Goal: Task Accomplishment & Management: Manage account settings

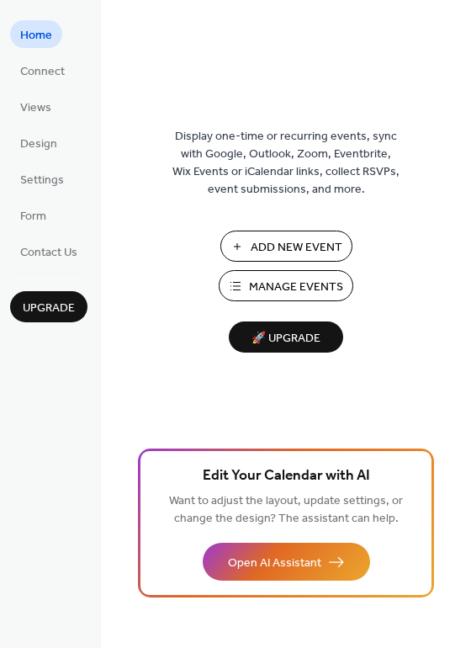
click at [295, 282] on span "Manage Events" at bounding box center [296, 287] width 94 height 18
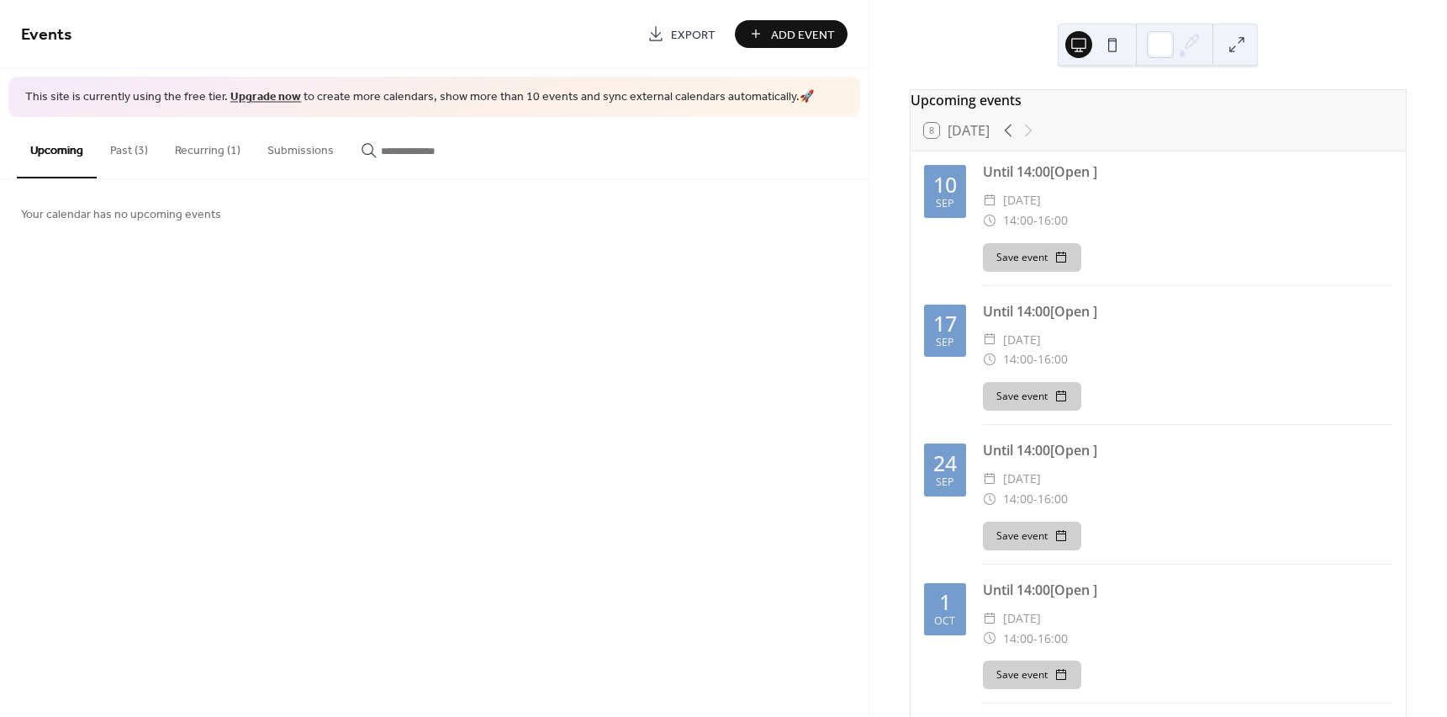
click at [1262, 254] on div "Save event" at bounding box center [1188, 257] width 410 height 29
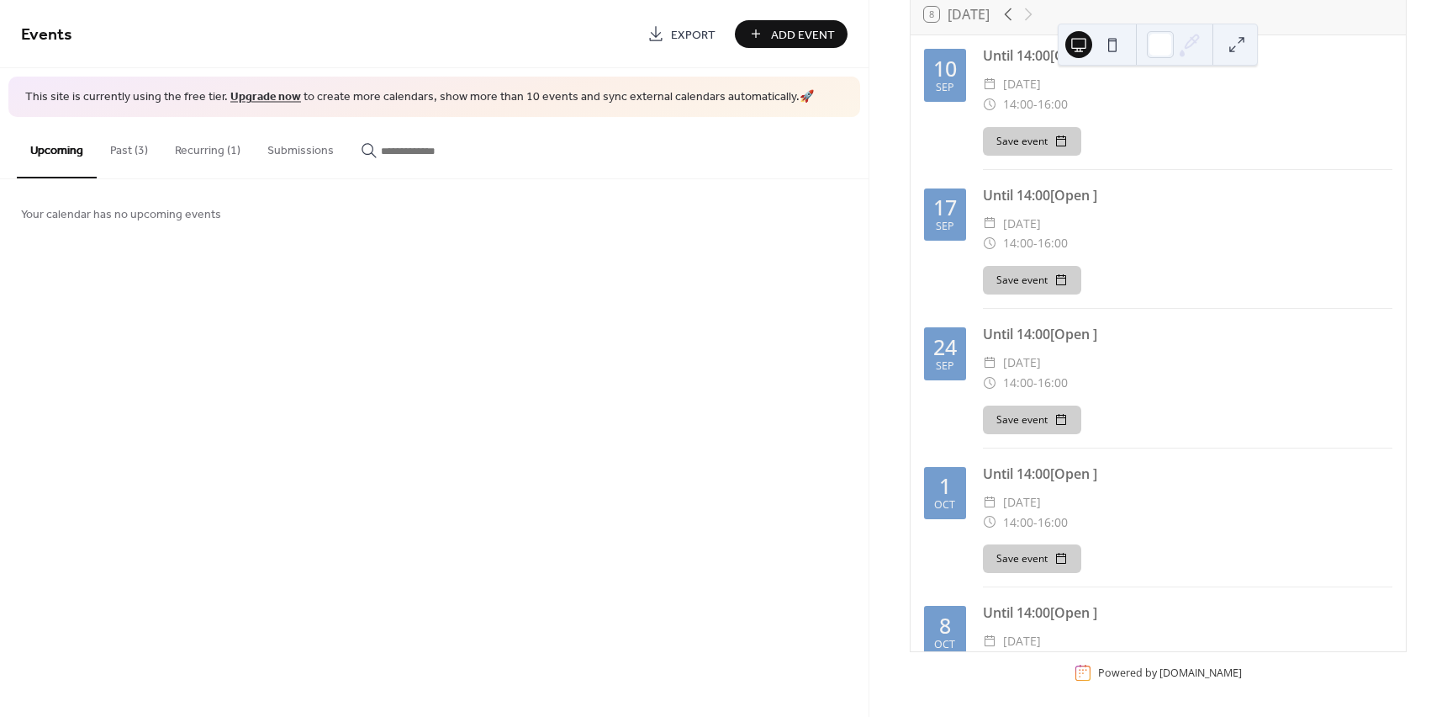
click at [224, 151] on button "Recurring (1)" at bounding box center [207, 147] width 93 height 60
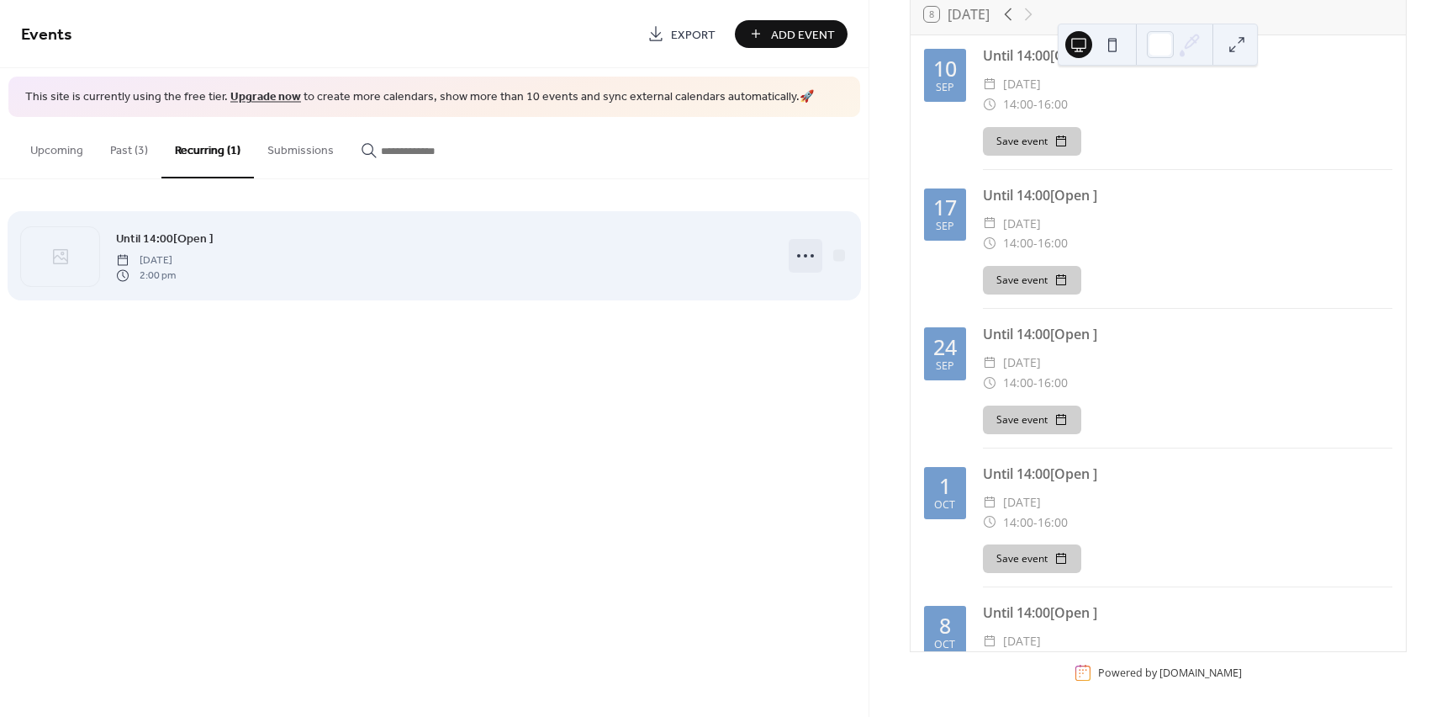
click at [819, 257] on div at bounding box center [806, 256] width 34 height 34
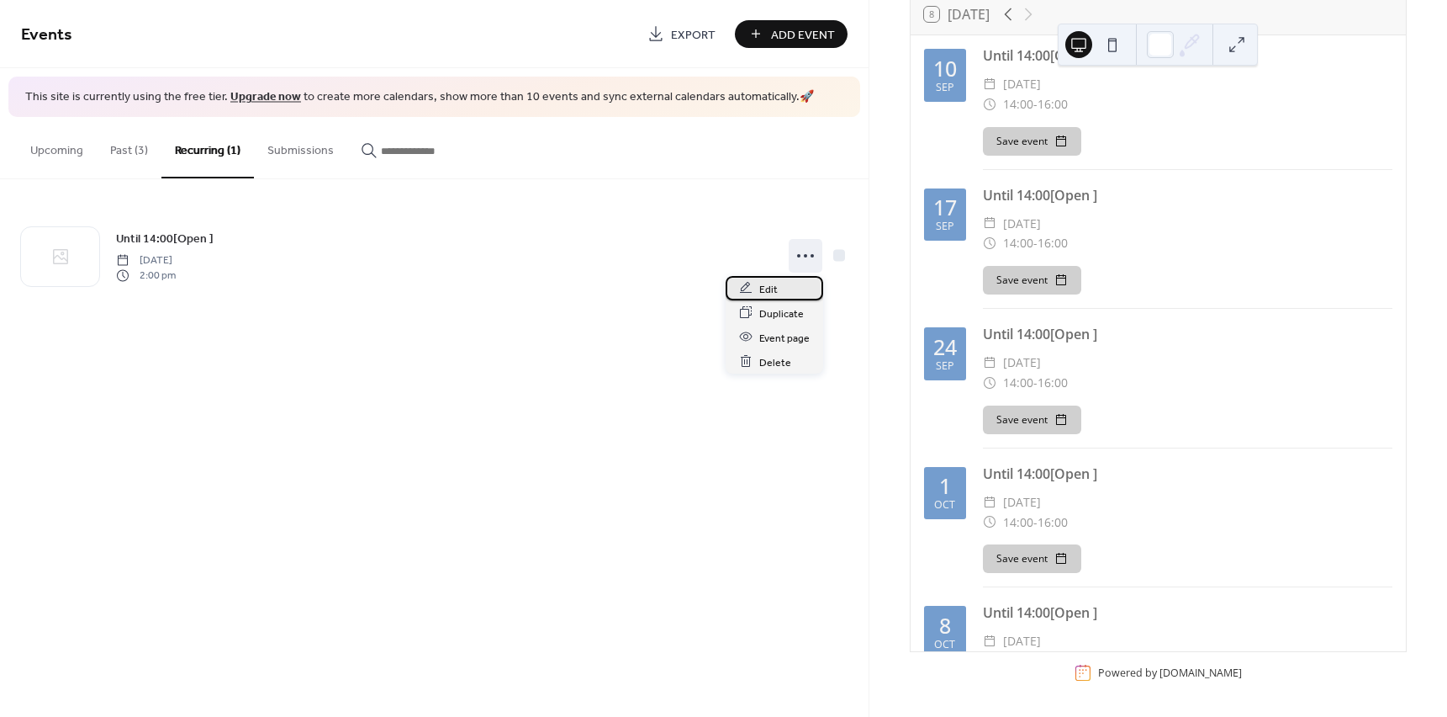
click at [776, 289] on span "Edit" at bounding box center [768, 289] width 19 height 18
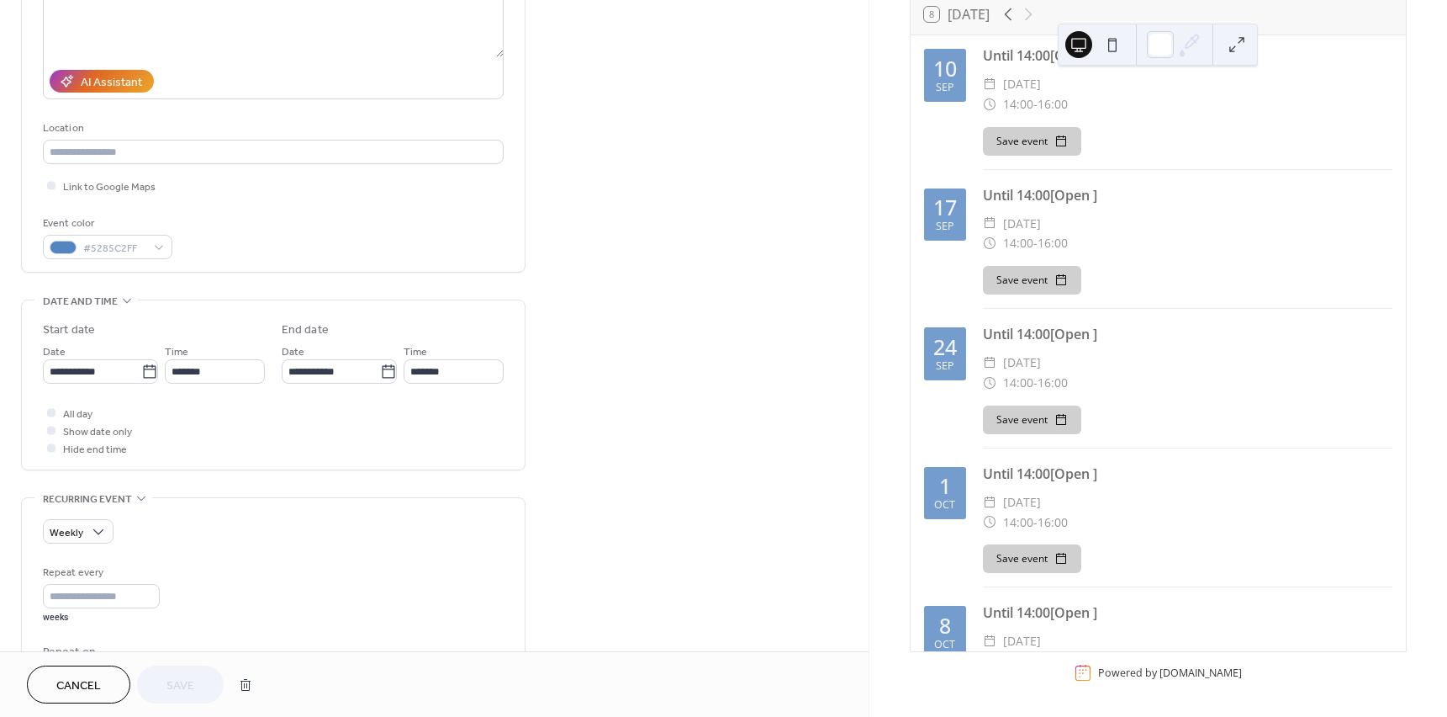
scroll to position [252, 0]
click at [238, 686] on button "button" at bounding box center [245, 685] width 30 height 34
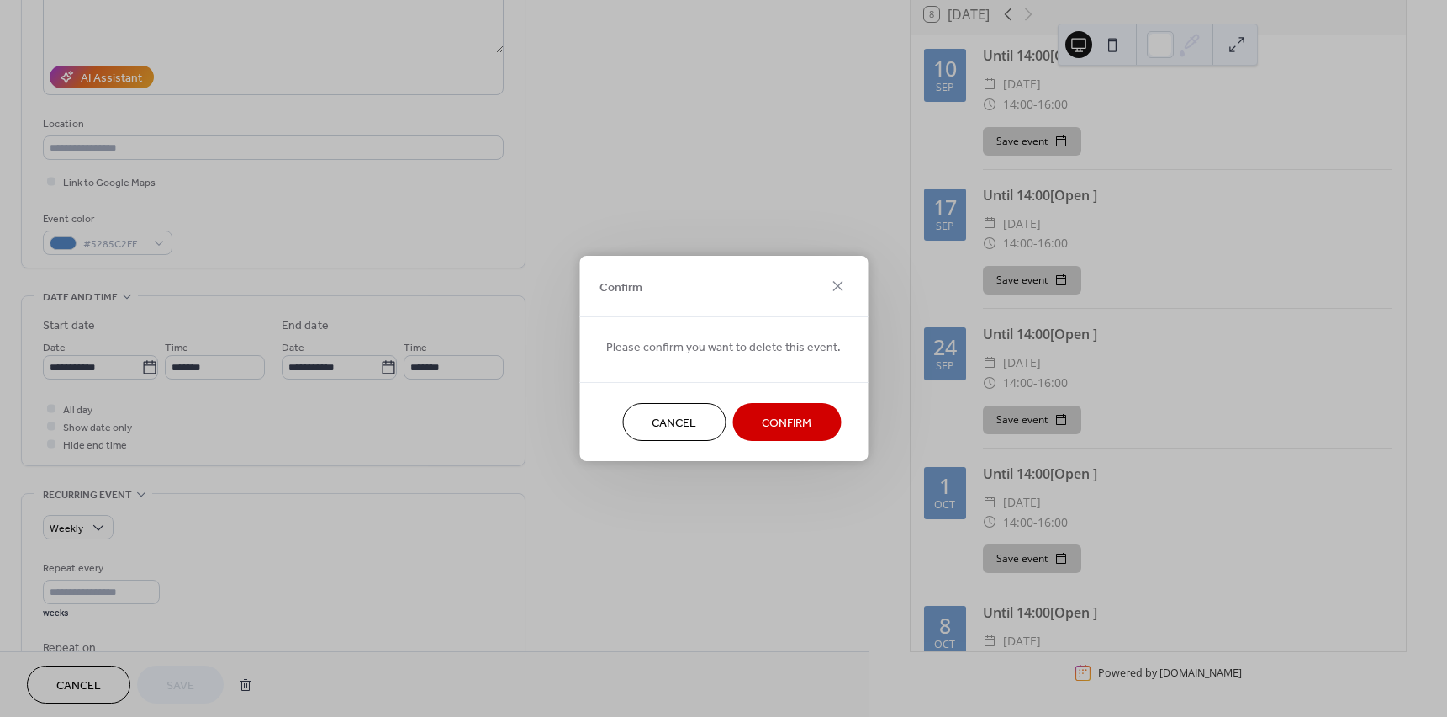
click at [788, 422] on span "Confirm" at bounding box center [787, 424] width 50 height 18
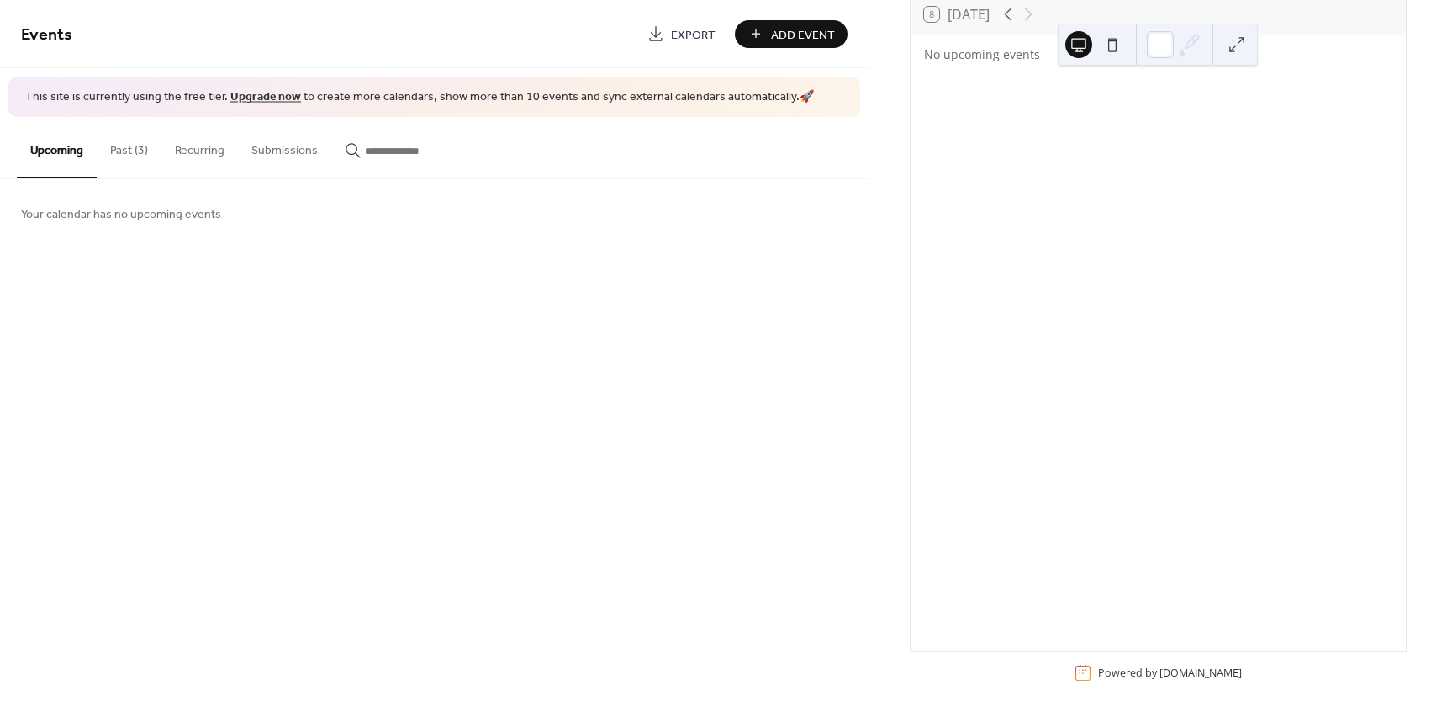
click at [125, 159] on button "Past (3)" at bounding box center [129, 147] width 65 height 60
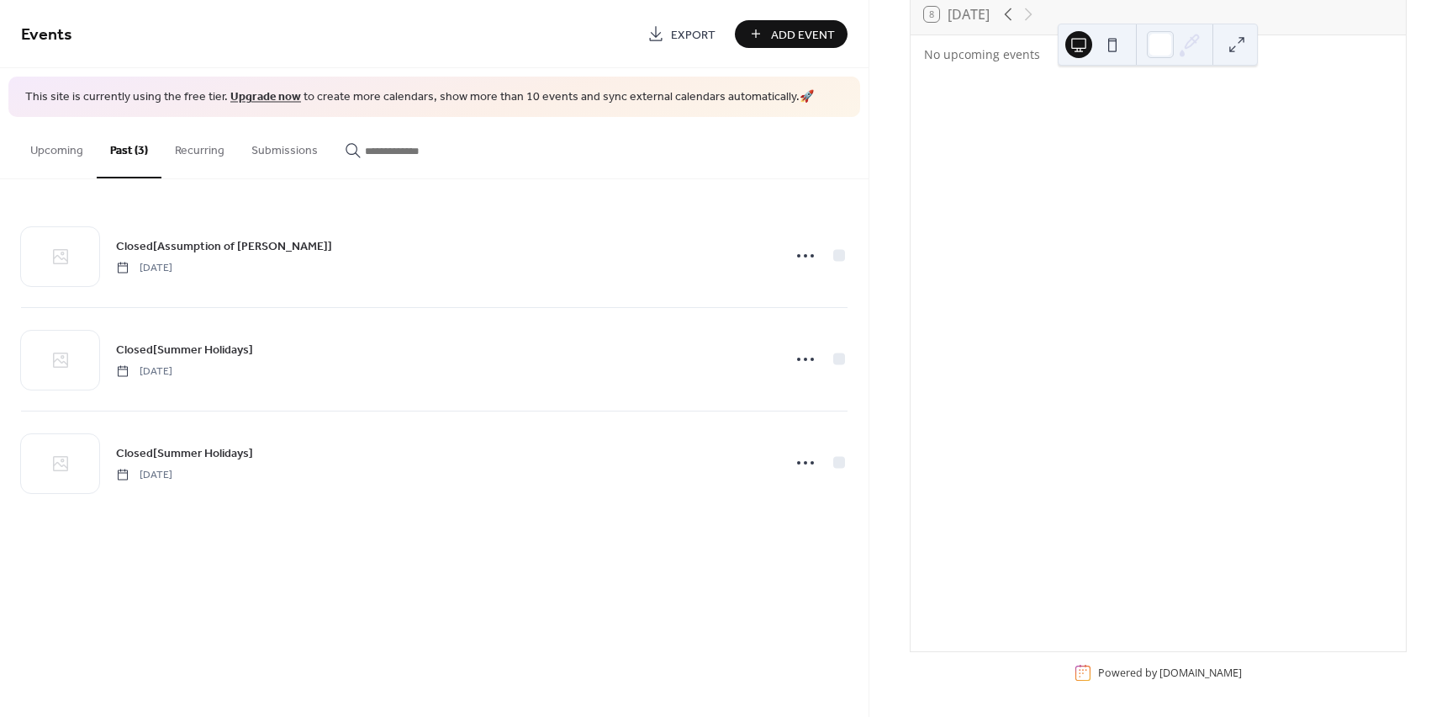
click at [750, 31] on button "Add Event" at bounding box center [791, 34] width 113 height 28
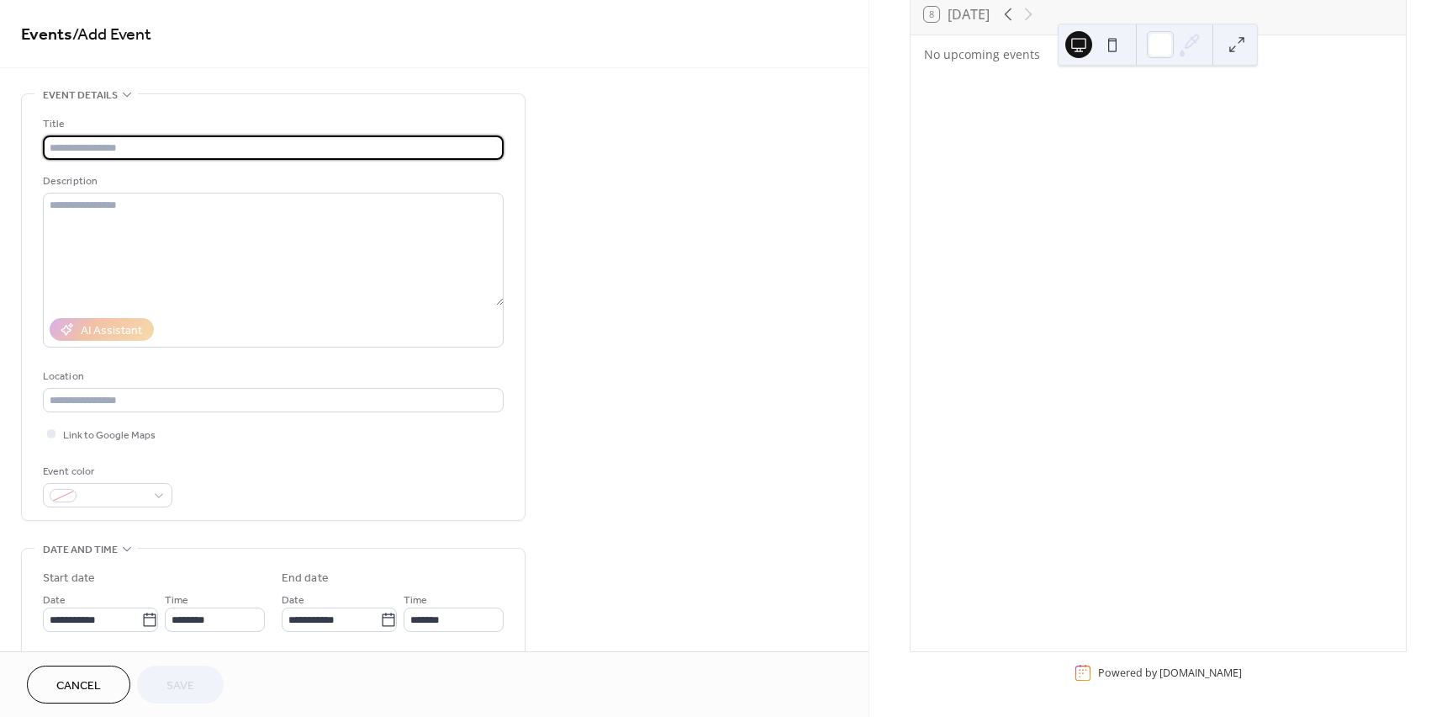
click at [273, 153] on input "text" at bounding box center [273, 147] width 461 height 24
drag, startPoint x: 161, startPoint y: 146, endPoint x: 84, endPoint y: 148, distance: 77.4
click at [84, 148] on input "**********" at bounding box center [273, 147] width 461 height 24
type input "**********"
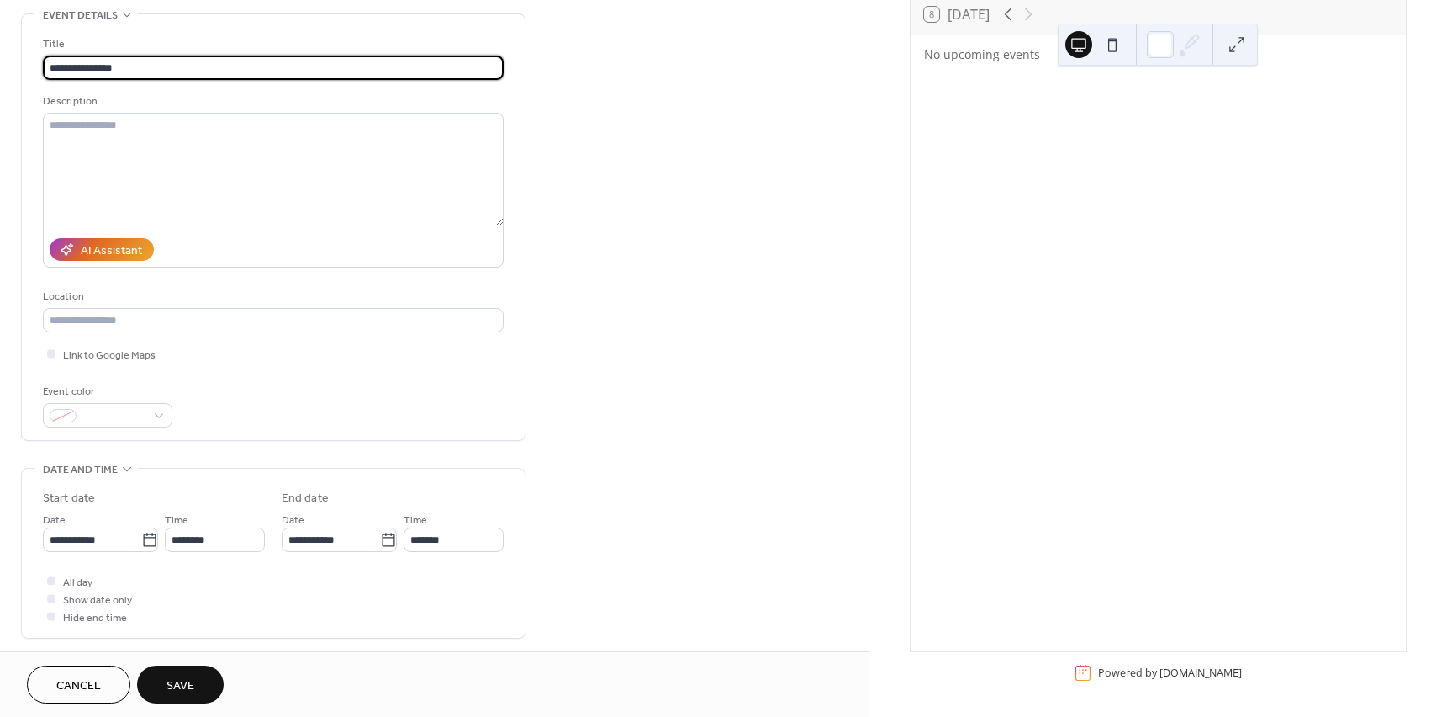
scroll to position [84, 0]
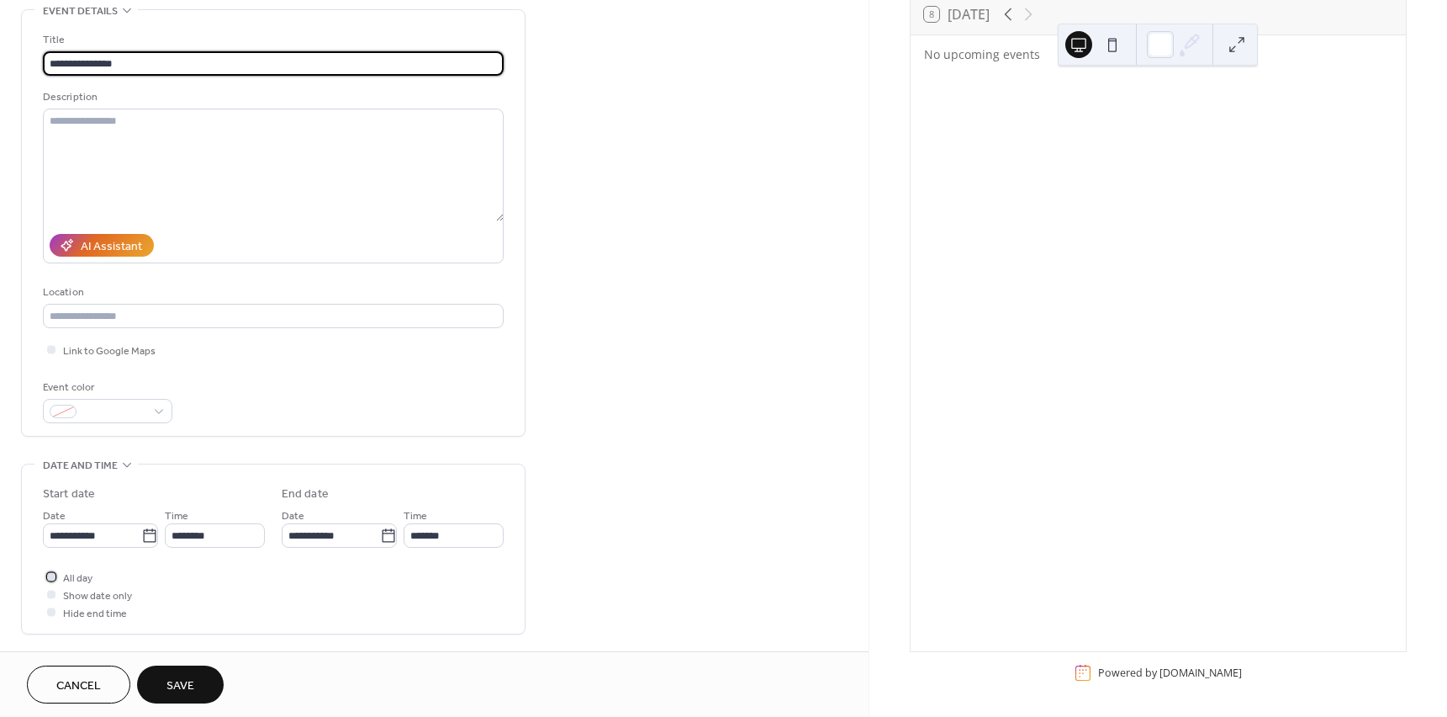
click at [84, 574] on span "All day" at bounding box center [77, 578] width 29 height 18
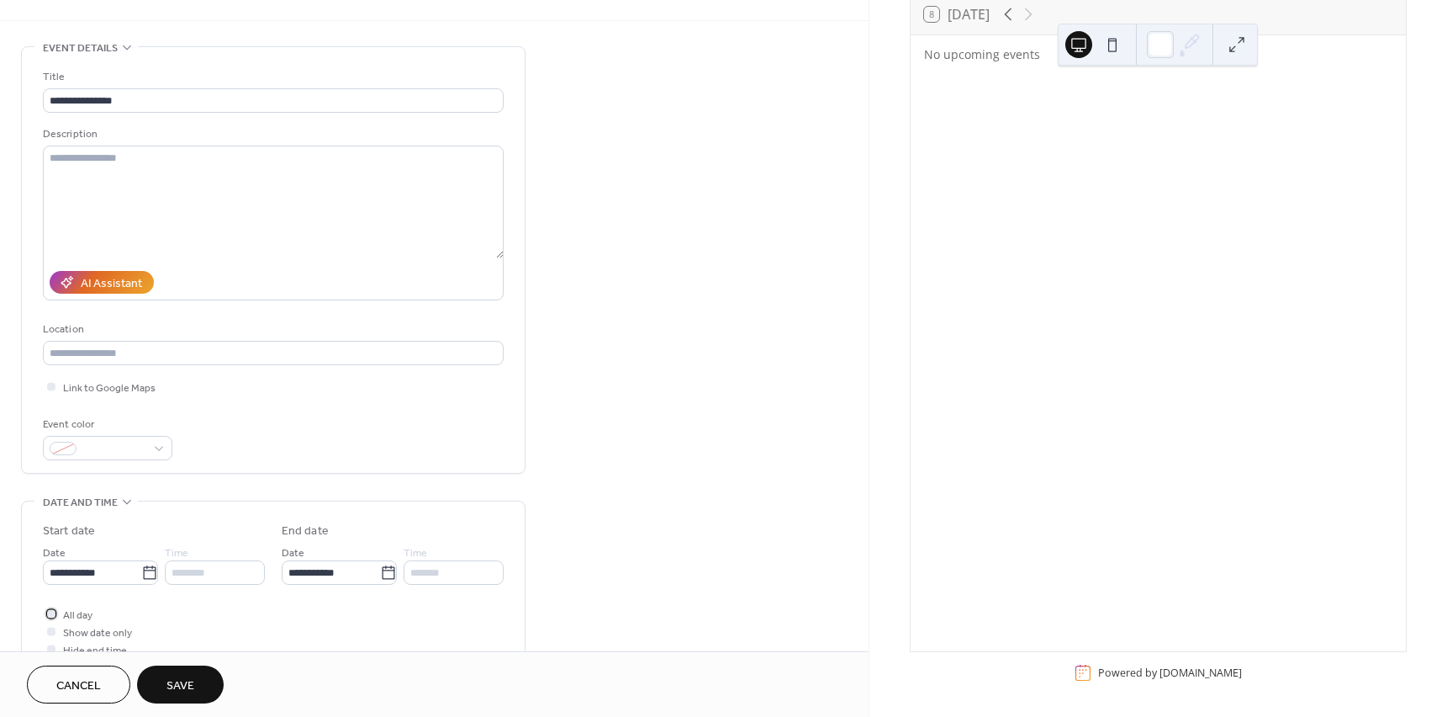
scroll to position [0, 0]
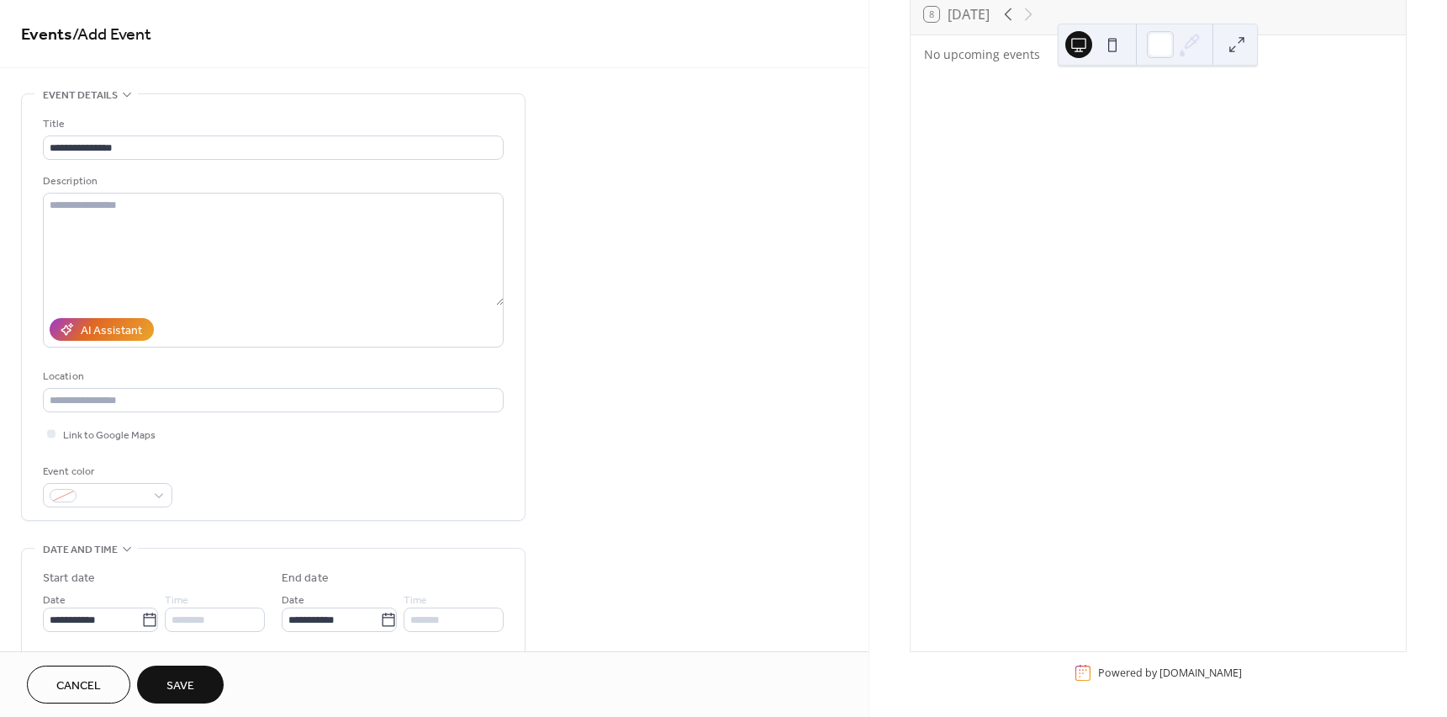
click at [202, 686] on button "Save" at bounding box center [180, 684] width 87 height 38
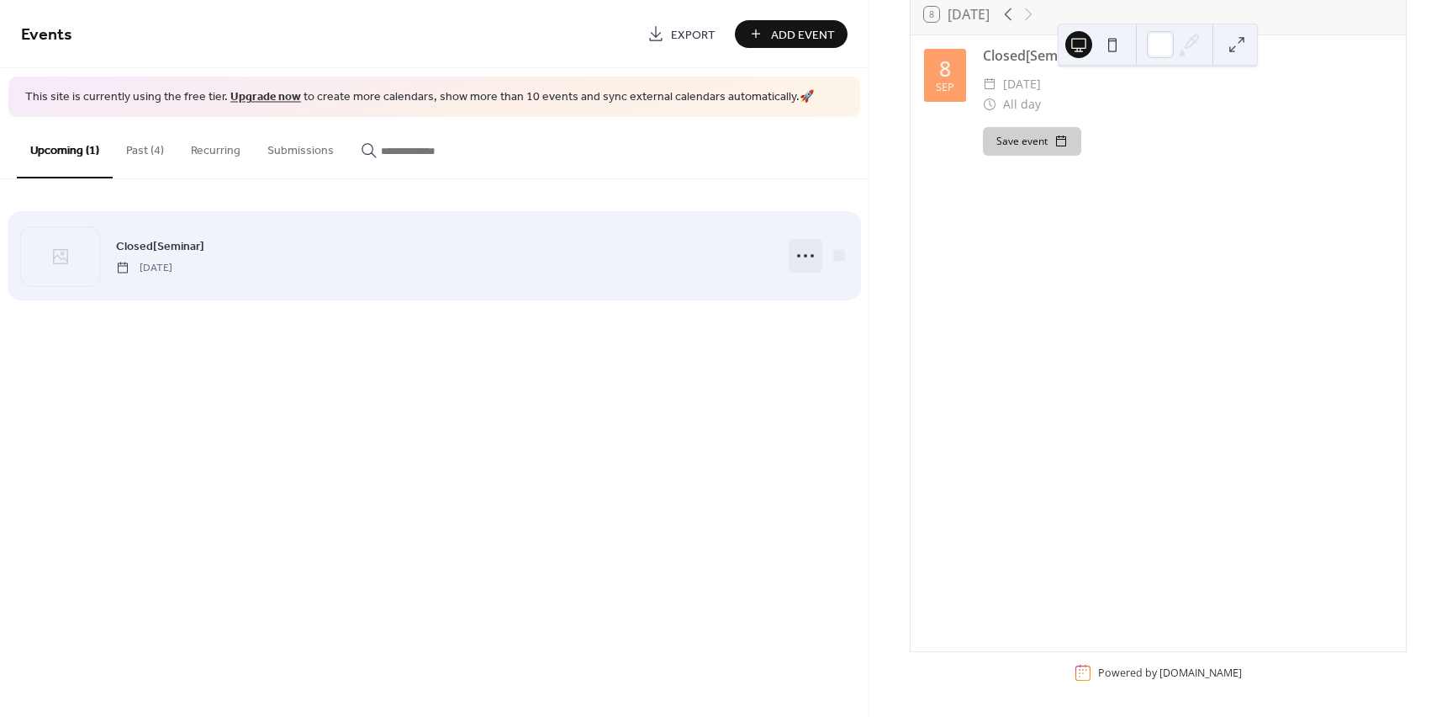
click at [802, 251] on icon at bounding box center [805, 255] width 27 height 27
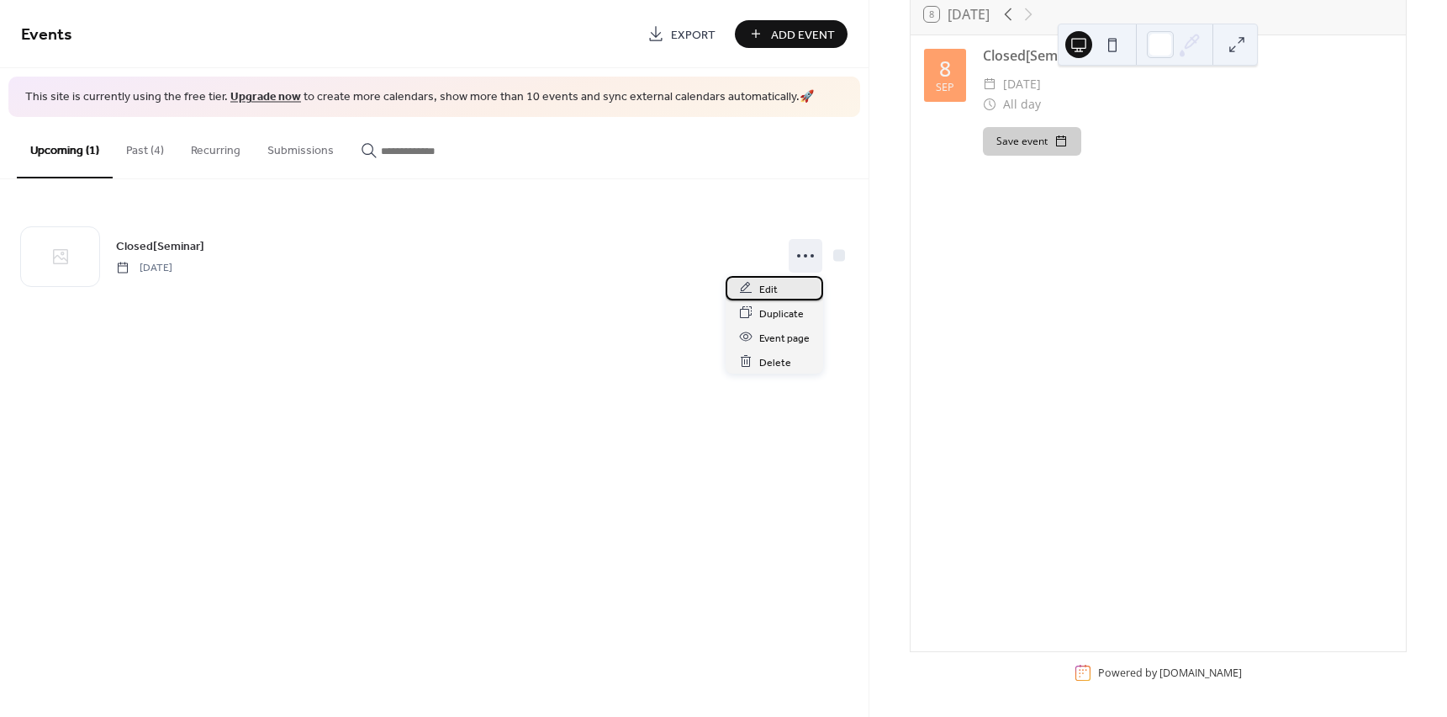
click at [766, 288] on span "Edit" at bounding box center [768, 289] width 19 height 18
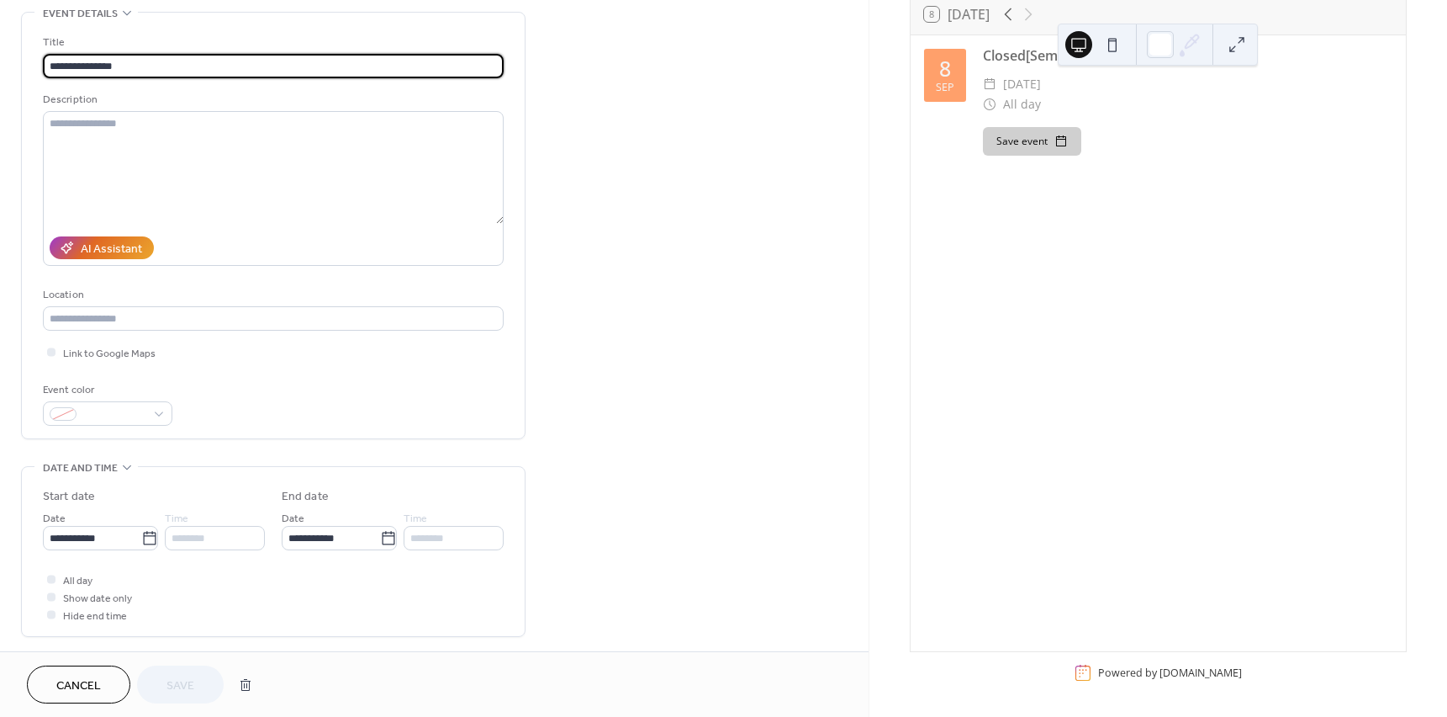
scroll to position [84, 0]
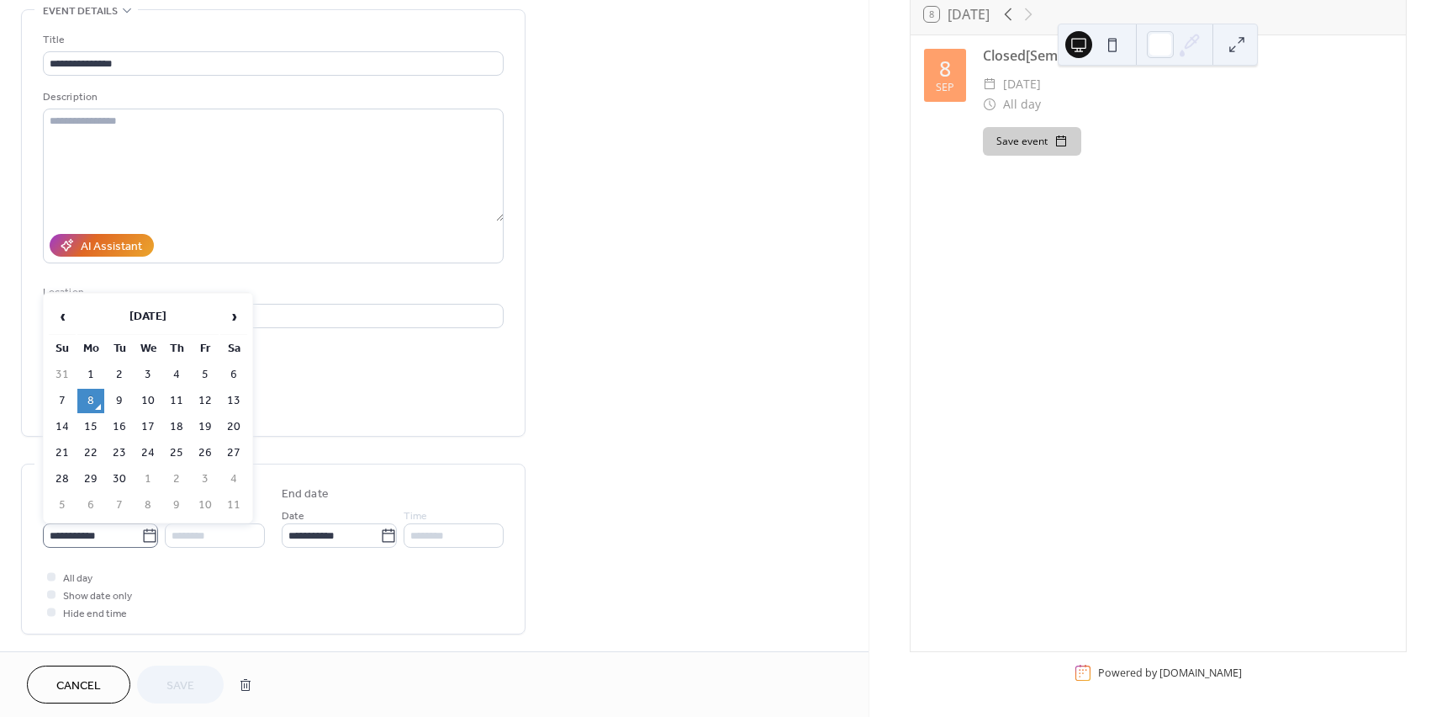
click at [150, 533] on icon at bounding box center [149, 534] width 13 height 13
click at [141, 533] on input "**********" at bounding box center [92, 535] width 98 height 24
click at [201, 398] on td "12" at bounding box center [205, 401] width 27 height 24
type input "**********"
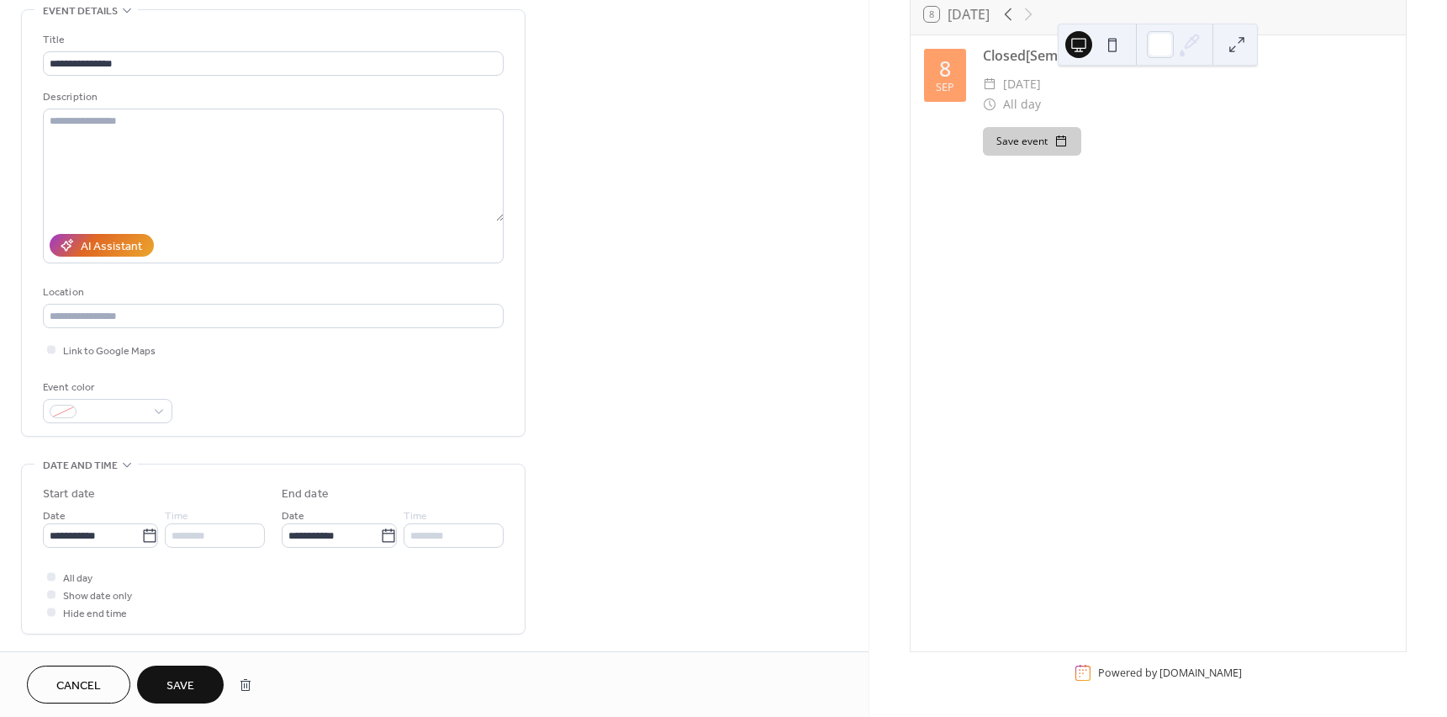
click at [177, 684] on span "Save" at bounding box center [181, 686] width 28 height 18
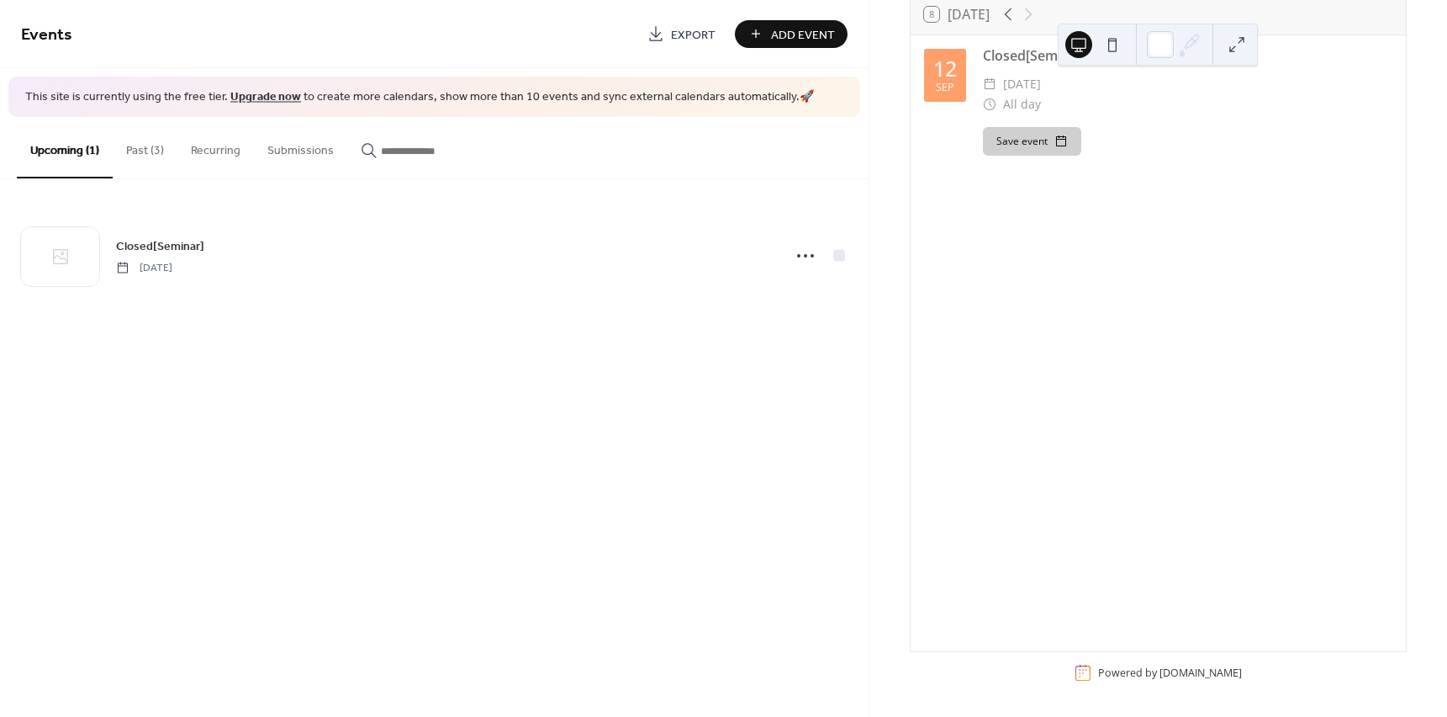
click at [781, 32] on span "Add Event" at bounding box center [803, 35] width 64 height 18
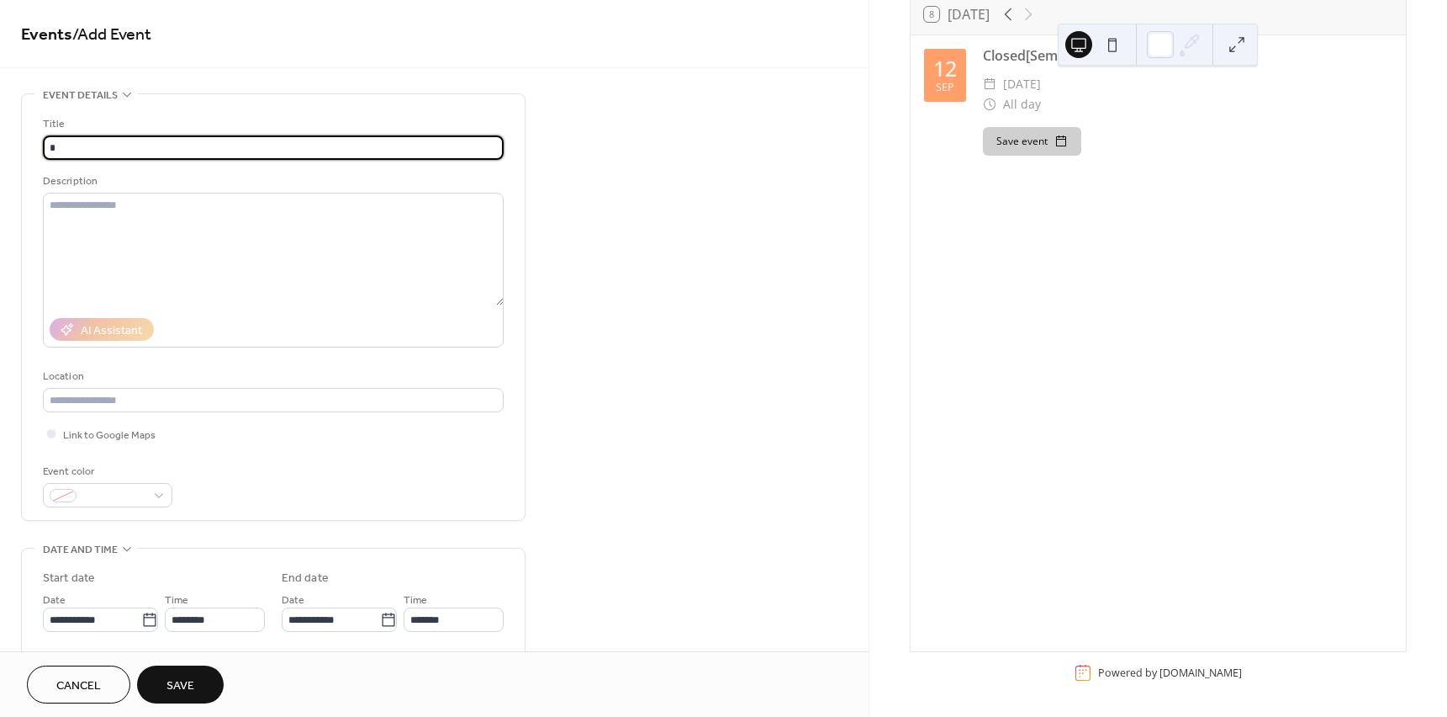
type input "**********"
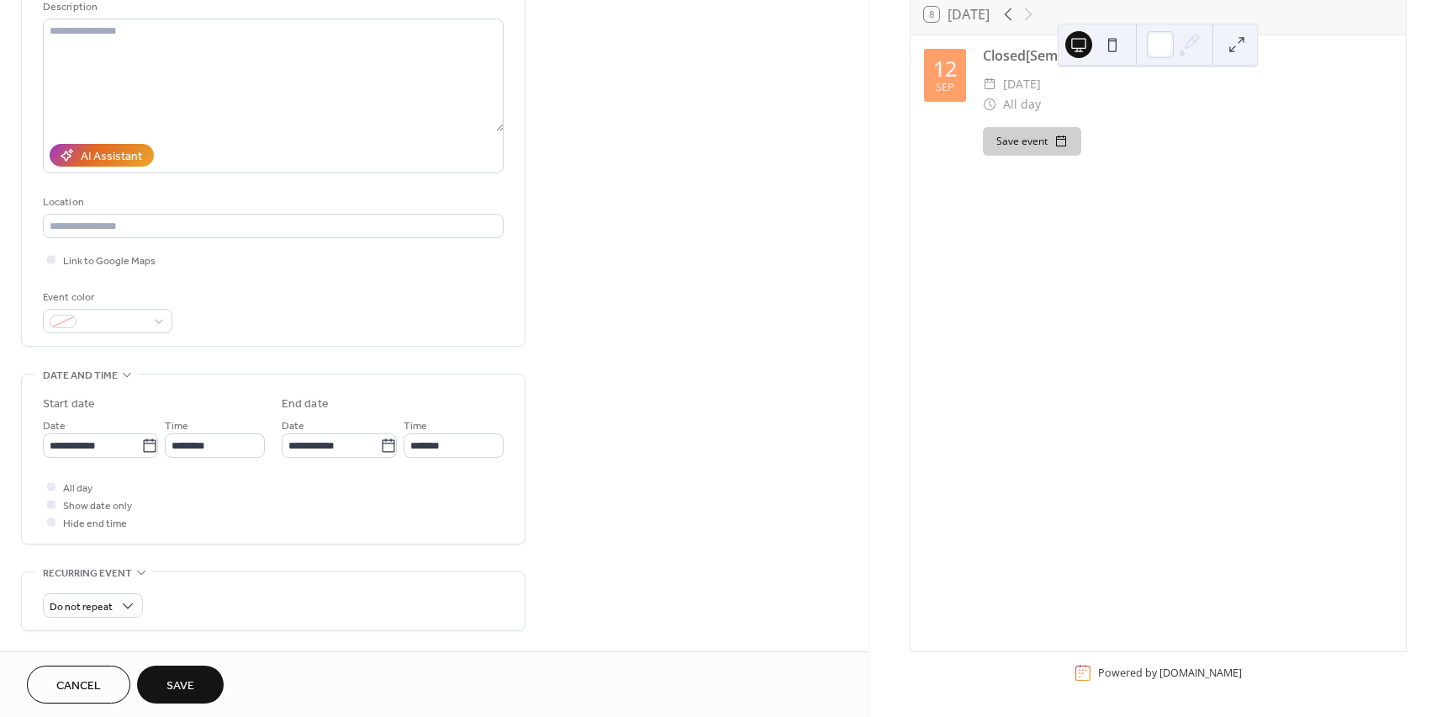
scroll to position [252, 0]
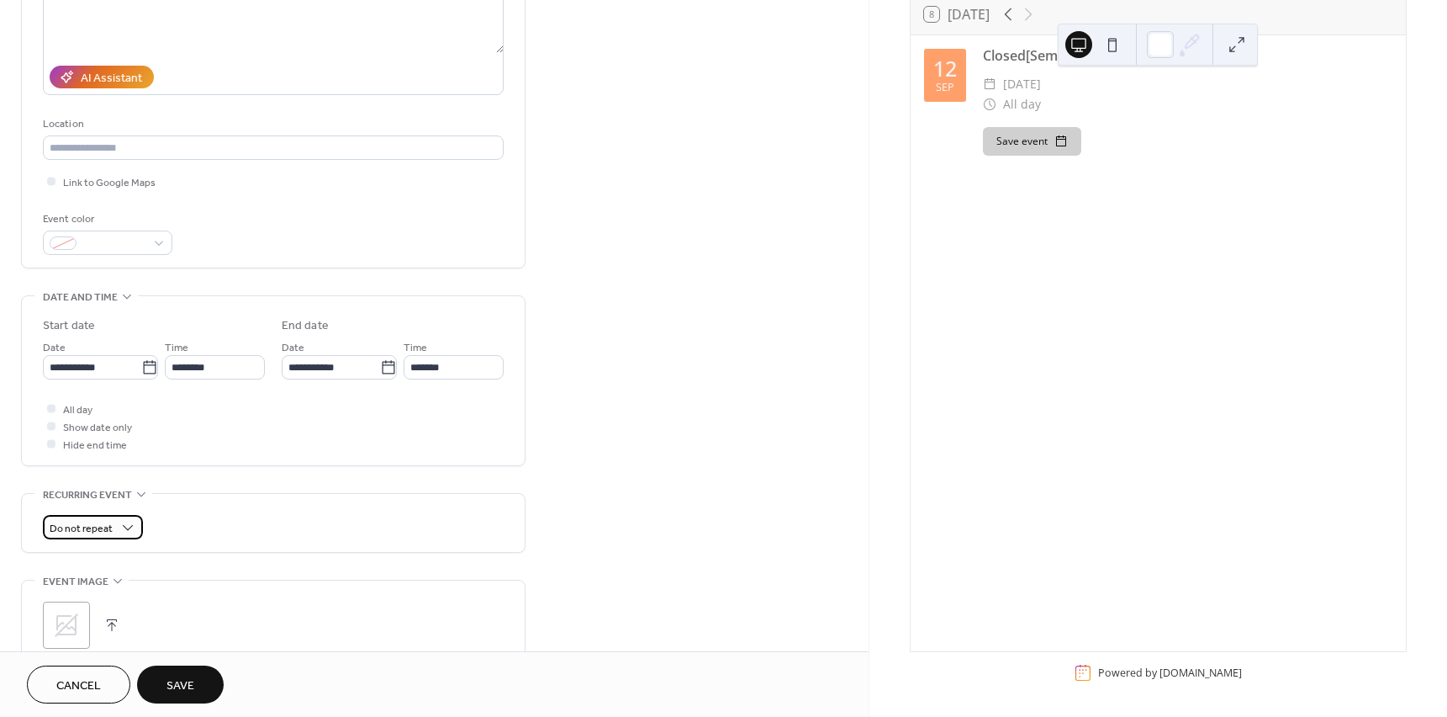
click at [108, 525] on span "Do not repeat" at bounding box center [81, 528] width 63 height 19
click at [108, 619] on div "Weekly" at bounding box center [92, 620] width 99 height 31
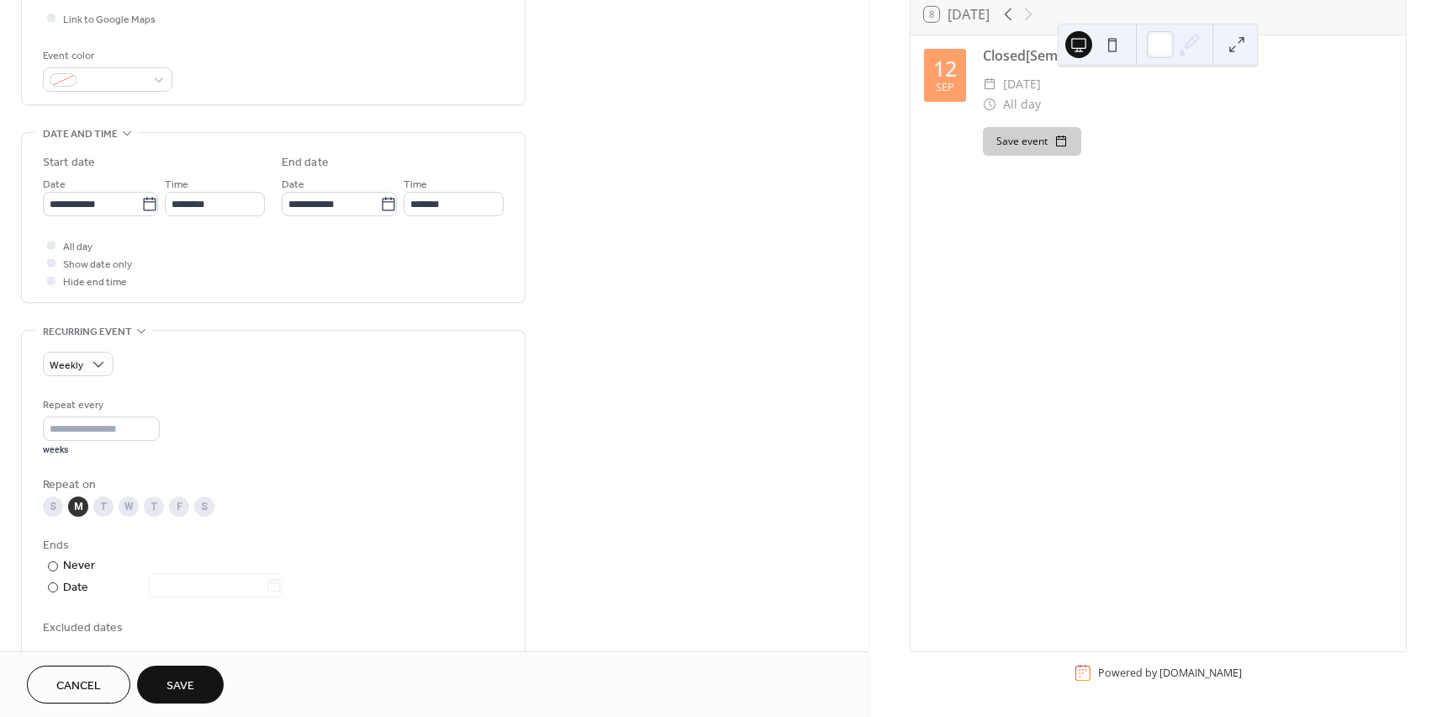
scroll to position [421, 0]
click at [126, 506] on div "W" at bounding box center [129, 501] width 20 height 20
click at [79, 500] on div "M" at bounding box center [78, 501] width 20 height 20
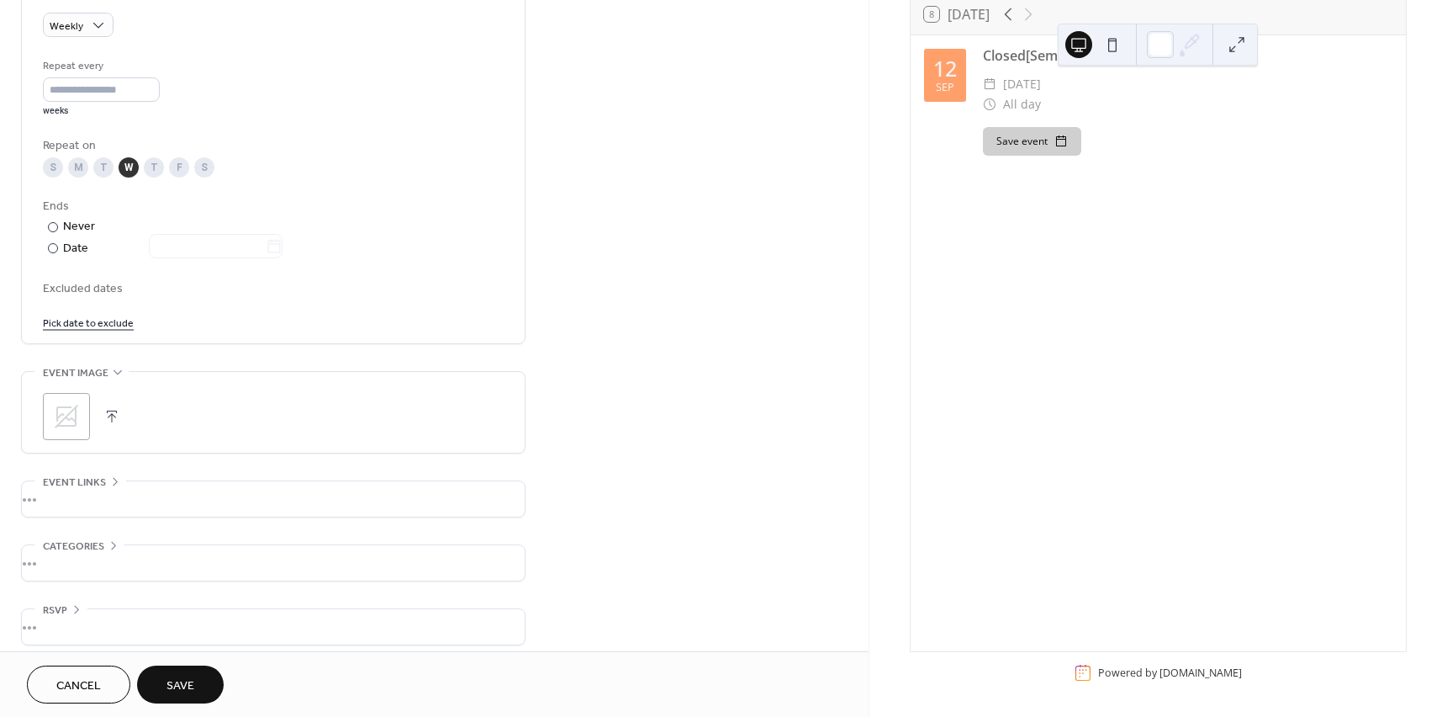
scroll to position [757, 0]
click at [45, 555] on div "•••" at bounding box center [273, 559] width 503 height 35
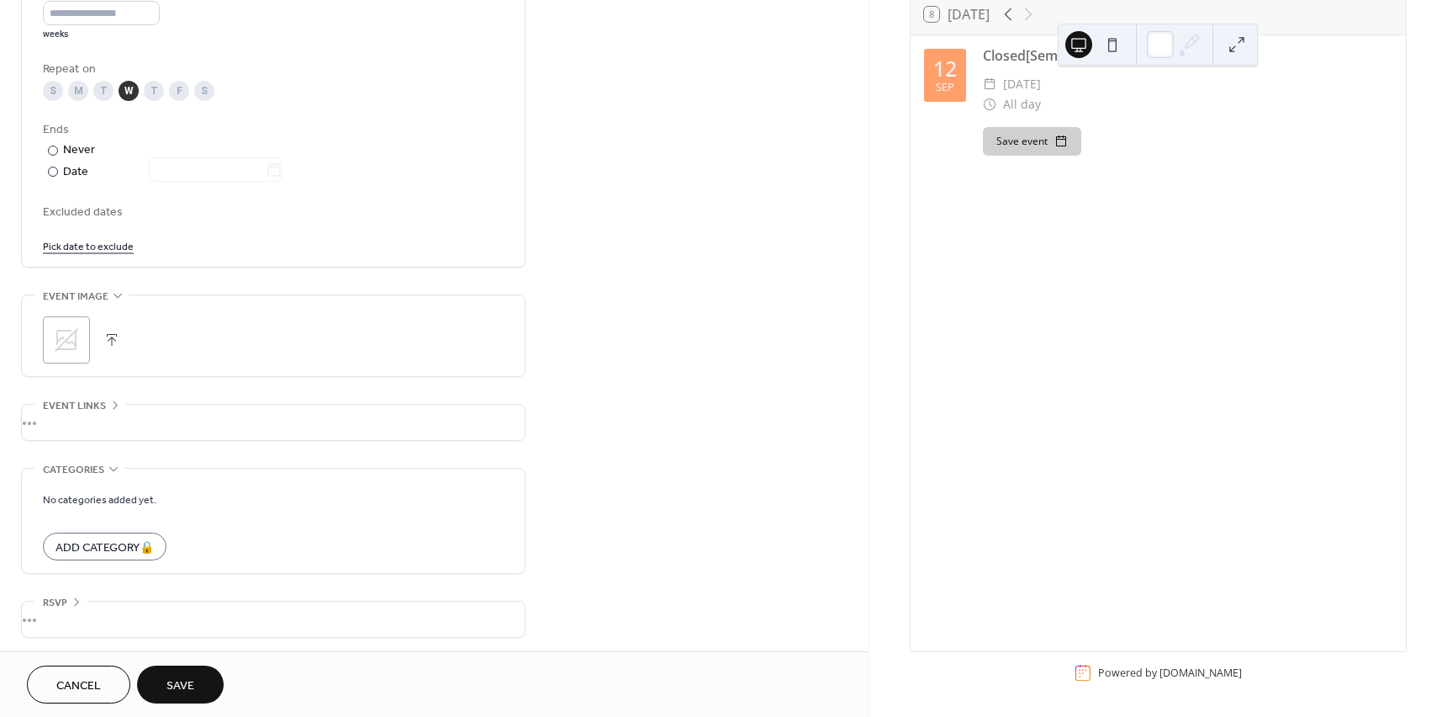
scroll to position [834, 0]
click at [195, 685] on button "Save" at bounding box center [180, 684] width 87 height 38
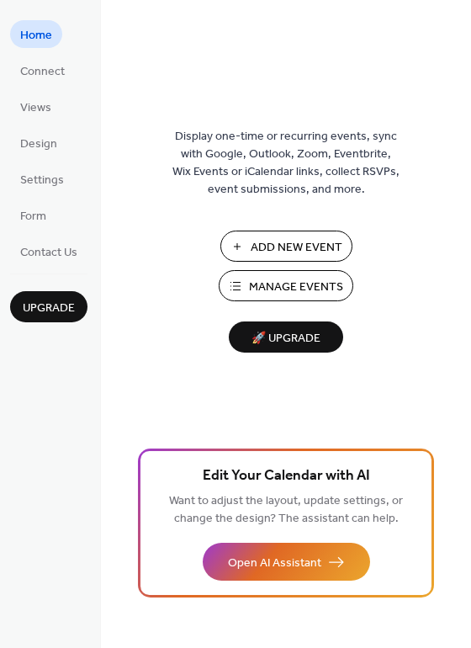
click at [304, 290] on span "Manage Events" at bounding box center [296, 287] width 94 height 18
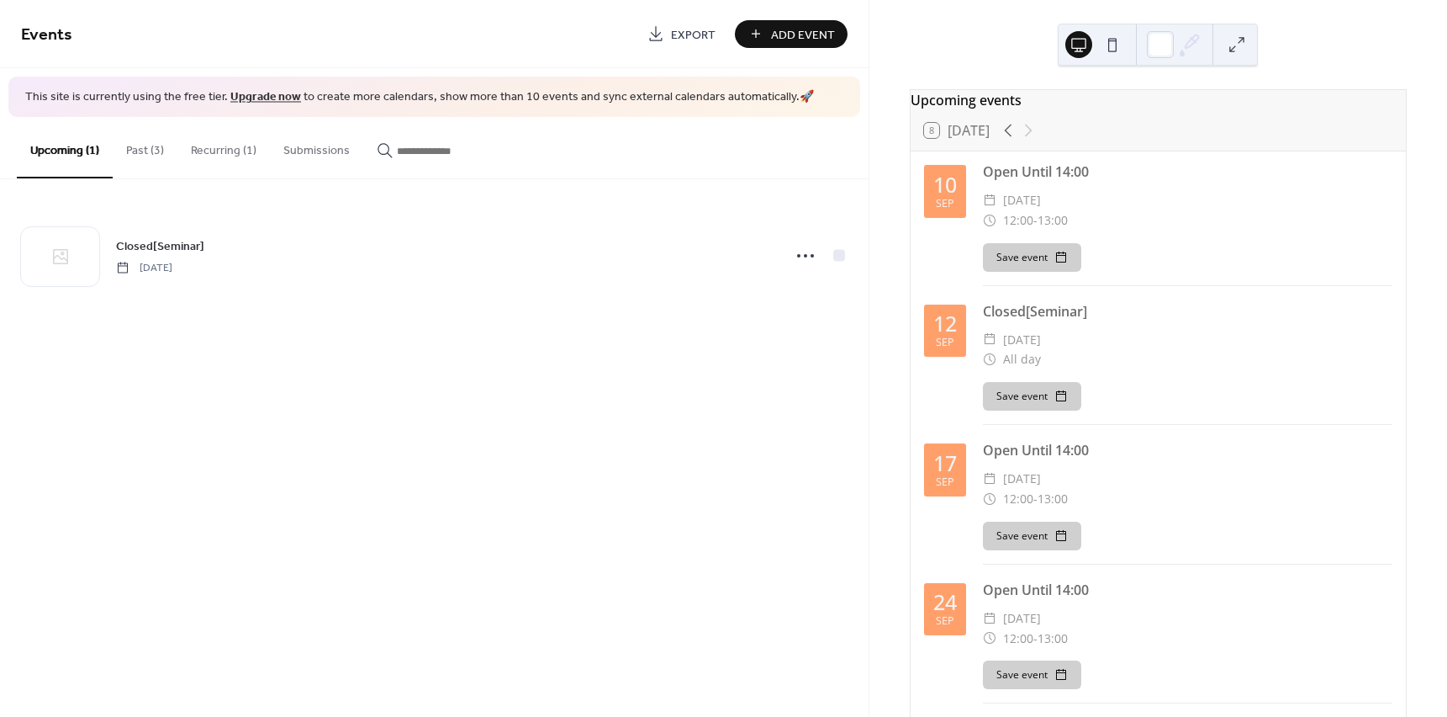
click at [230, 153] on button "Recurring (1)" at bounding box center [223, 147] width 93 height 60
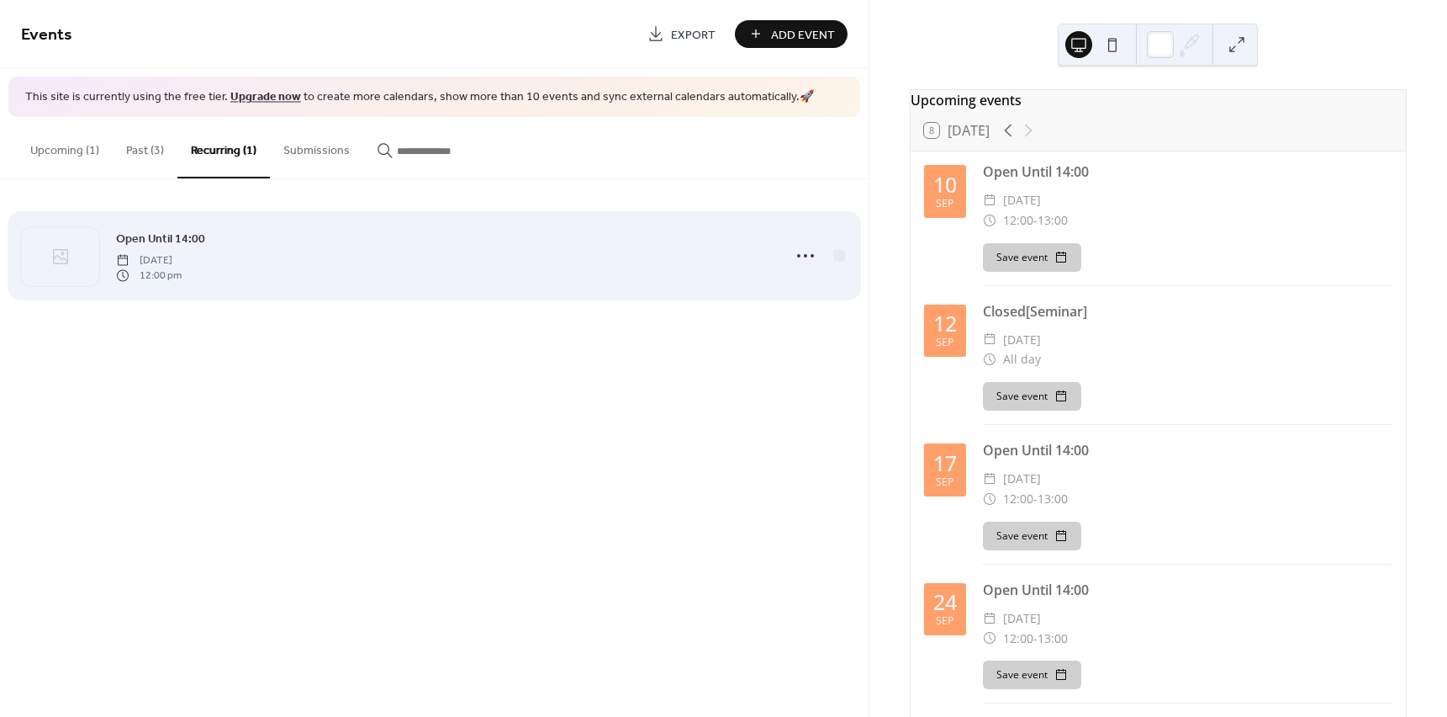
click at [264, 253] on div "Open Until 14:00 Monday, September 8, 2025 12:00 pm" at bounding box center [443, 256] width 655 height 54
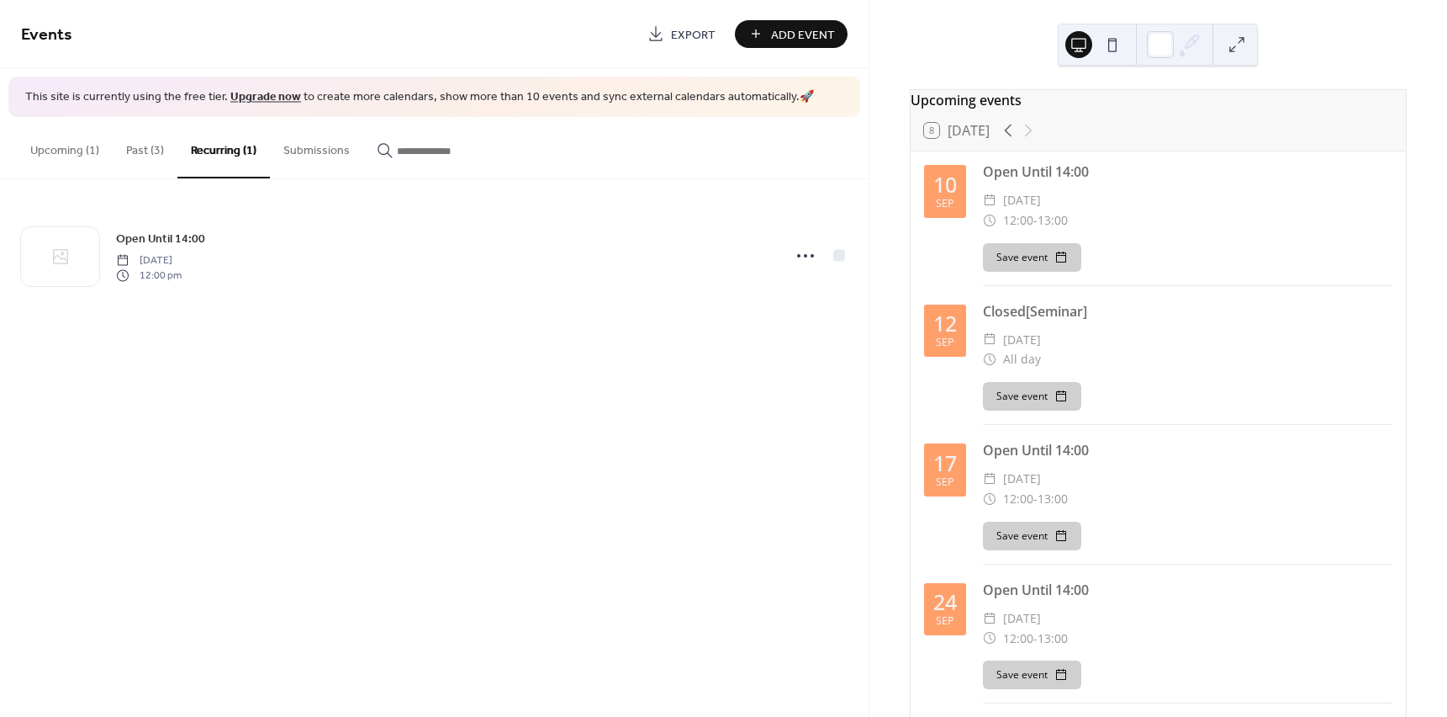
click at [151, 157] on button "Past (3)" at bounding box center [145, 147] width 65 height 60
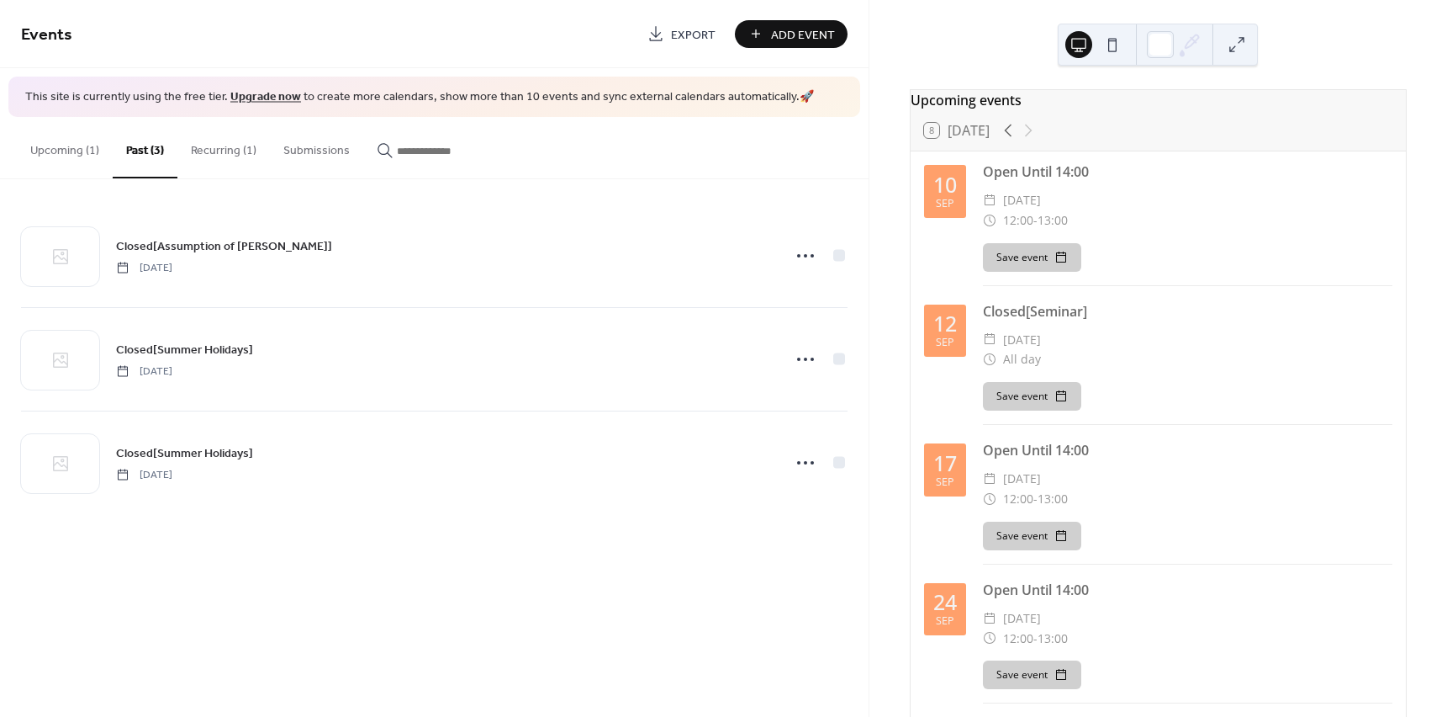
click at [56, 149] on button "Upcoming (1)" at bounding box center [65, 147] width 96 height 60
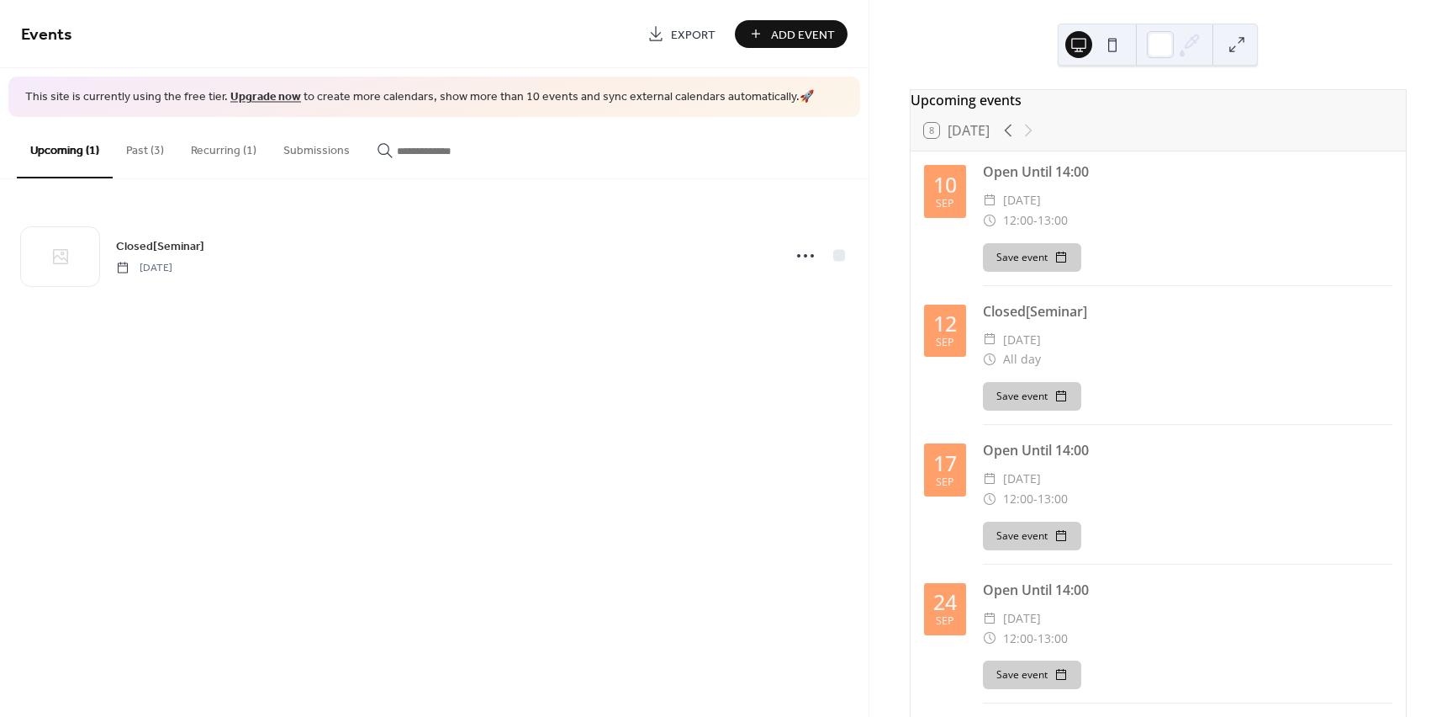
click at [219, 149] on button "Recurring (1)" at bounding box center [223, 147] width 93 height 60
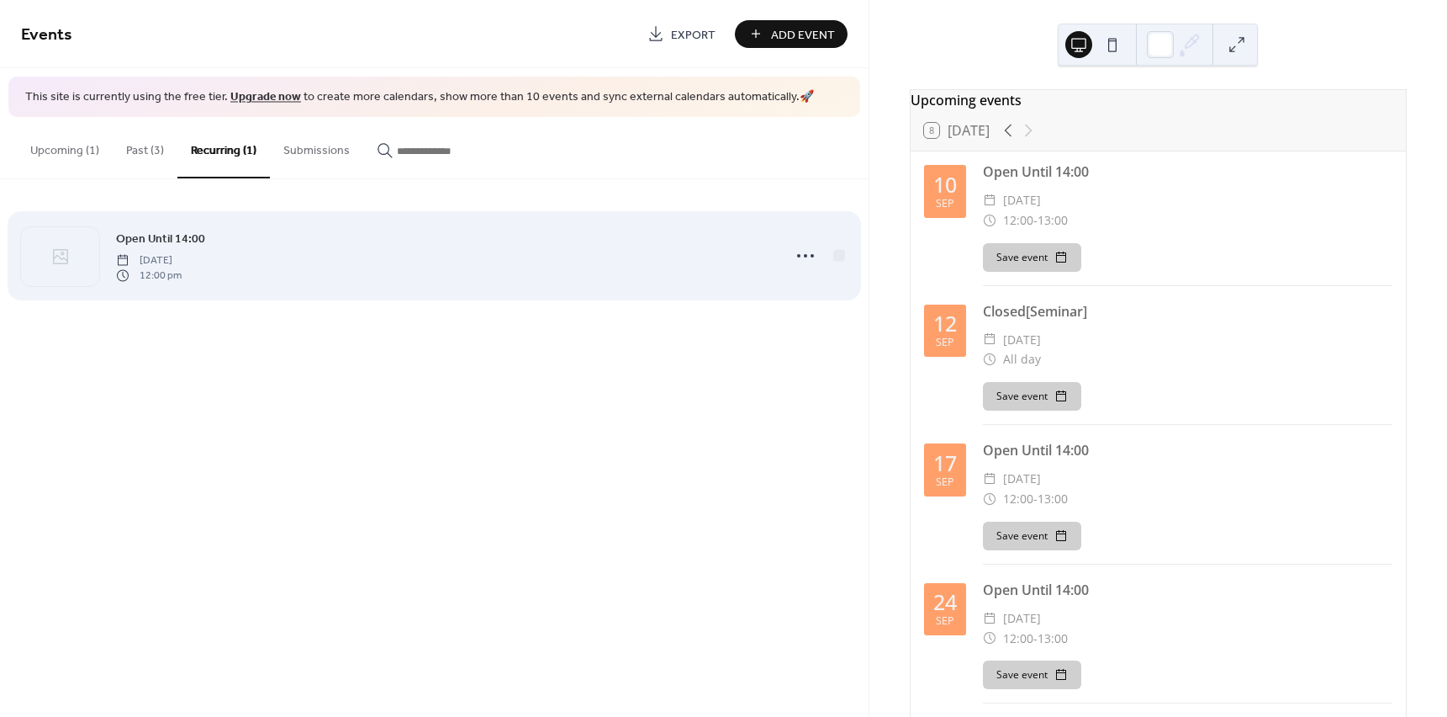
click at [182, 264] on span "Monday, September 8, 2025" at bounding box center [149, 259] width 66 height 15
click at [797, 262] on icon at bounding box center [805, 255] width 27 height 27
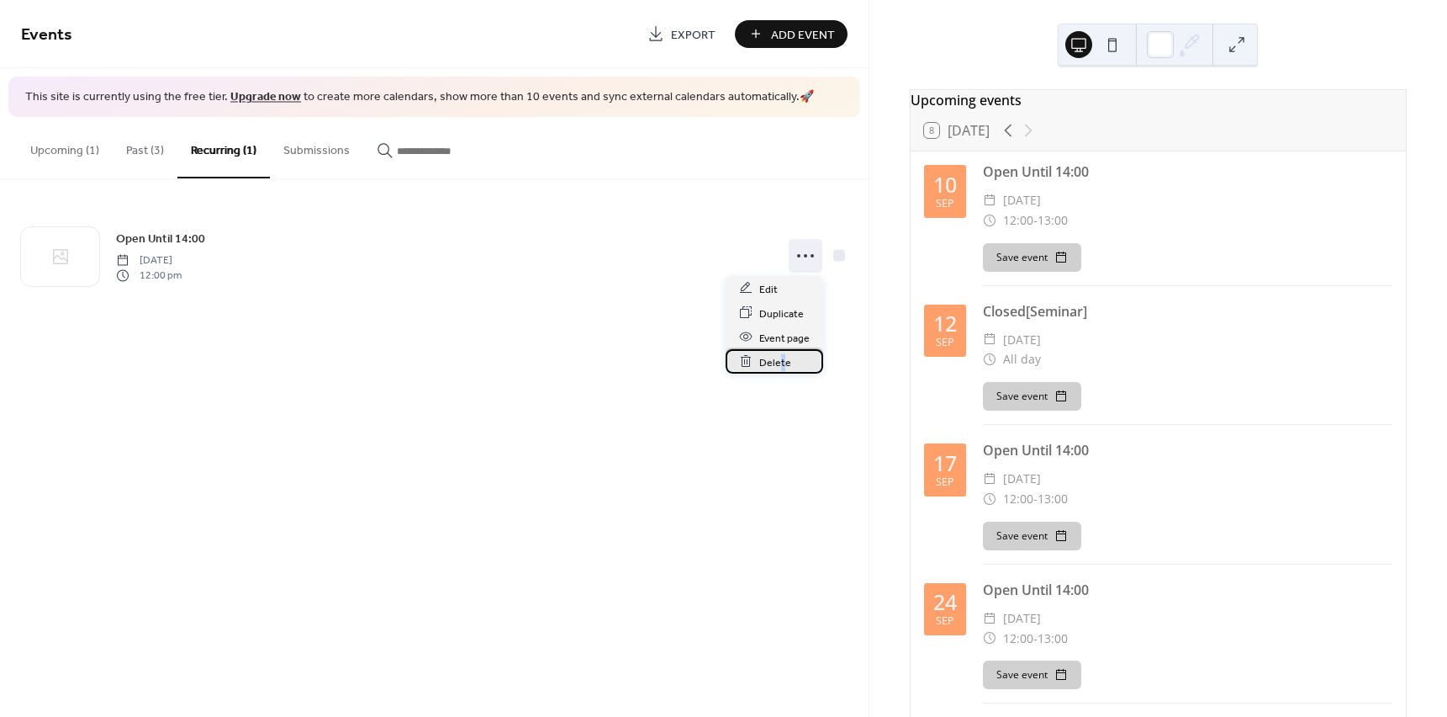
click at [781, 364] on span "Delete" at bounding box center [775, 362] width 32 height 18
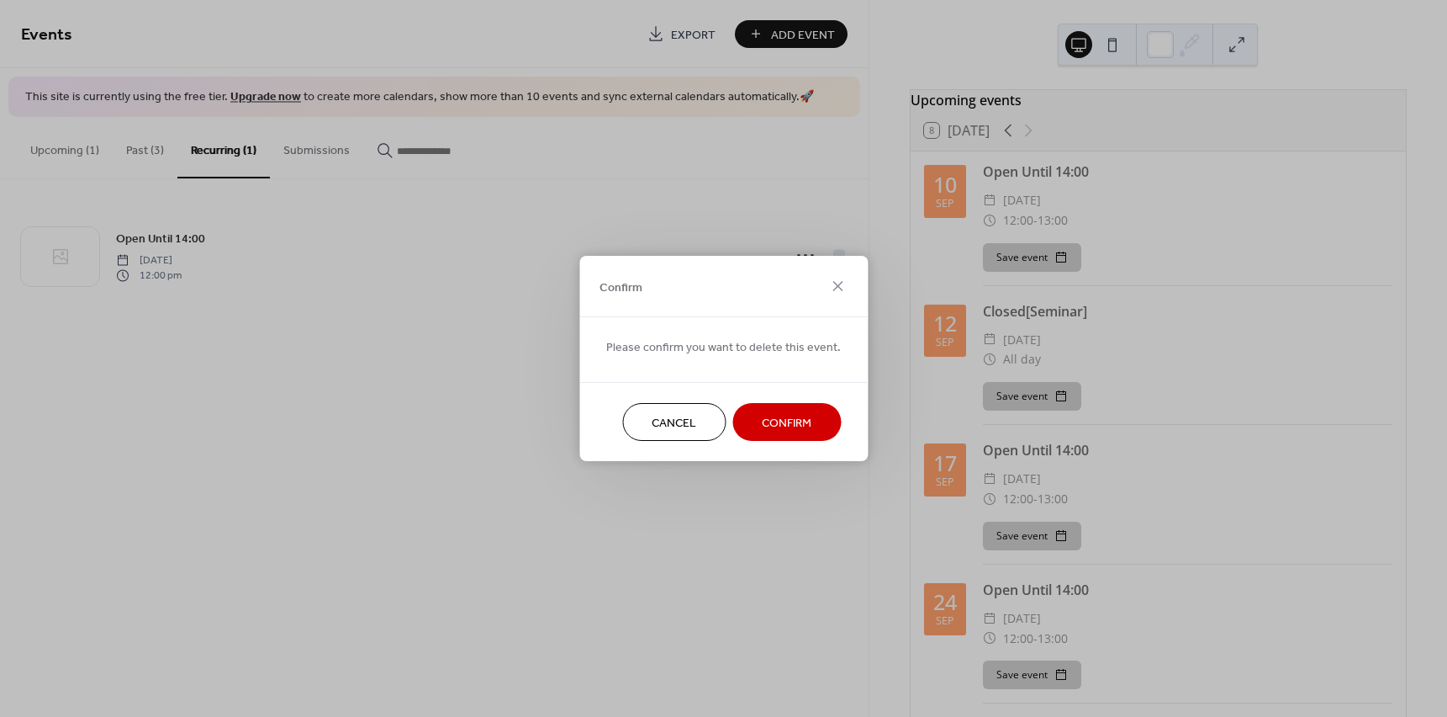
click at [786, 423] on span "Confirm" at bounding box center [787, 424] width 50 height 18
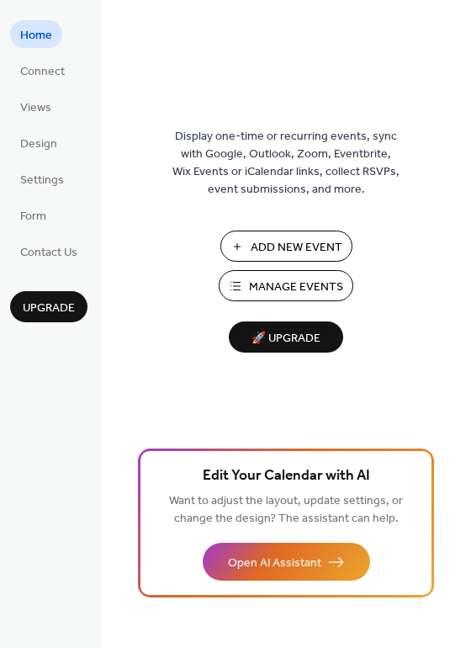
click at [278, 288] on span "Manage Events" at bounding box center [296, 287] width 94 height 18
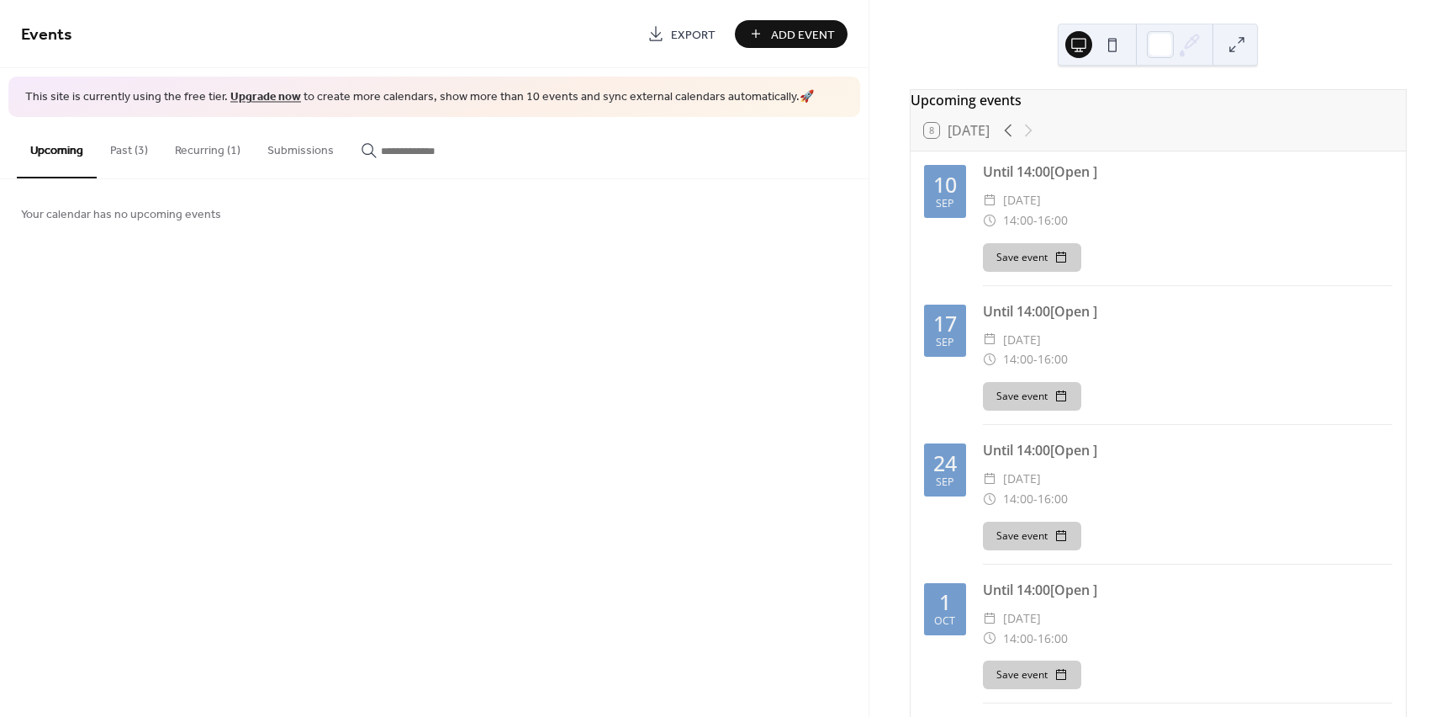
click at [181, 144] on button "Recurring (1)" at bounding box center [207, 147] width 93 height 60
